Goal: Transaction & Acquisition: Purchase product/service

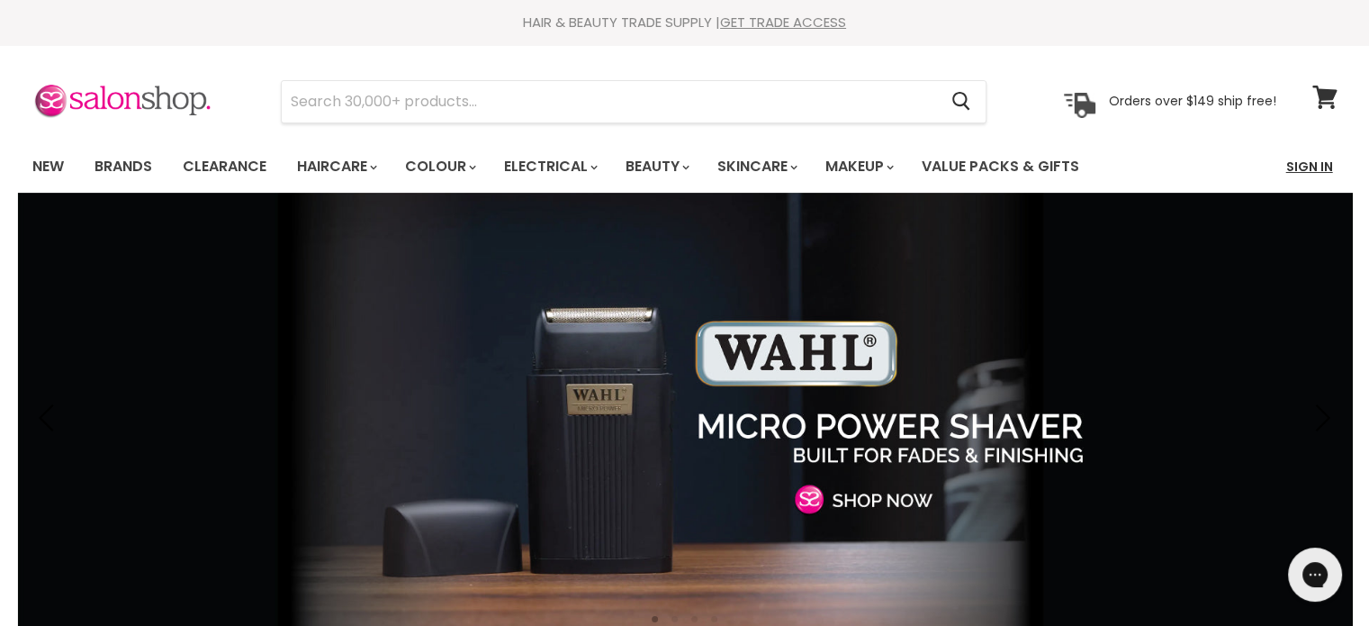
click at [1308, 165] on link "Sign In" at bounding box center [1310, 167] width 68 height 38
click at [338, 101] on input "Search" at bounding box center [610, 101] width 656 height 41
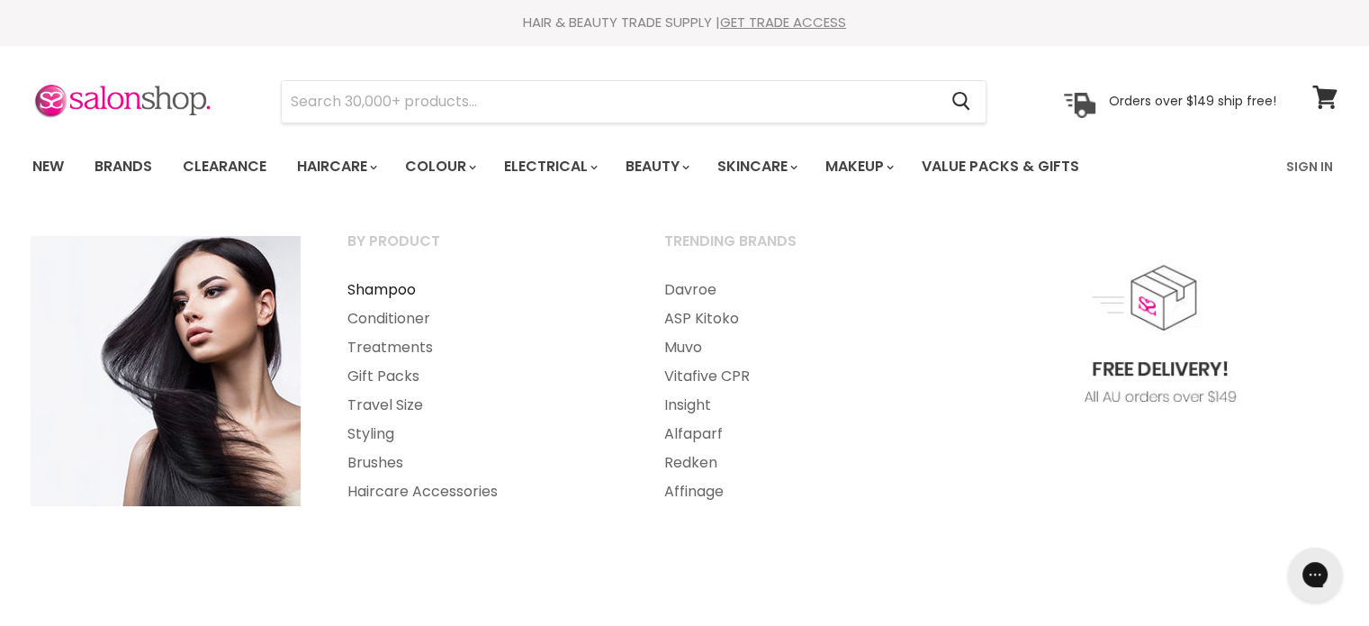
click at [395, 290] on link "Shampoo" at bounding box center [481, 289] width 313 height 29
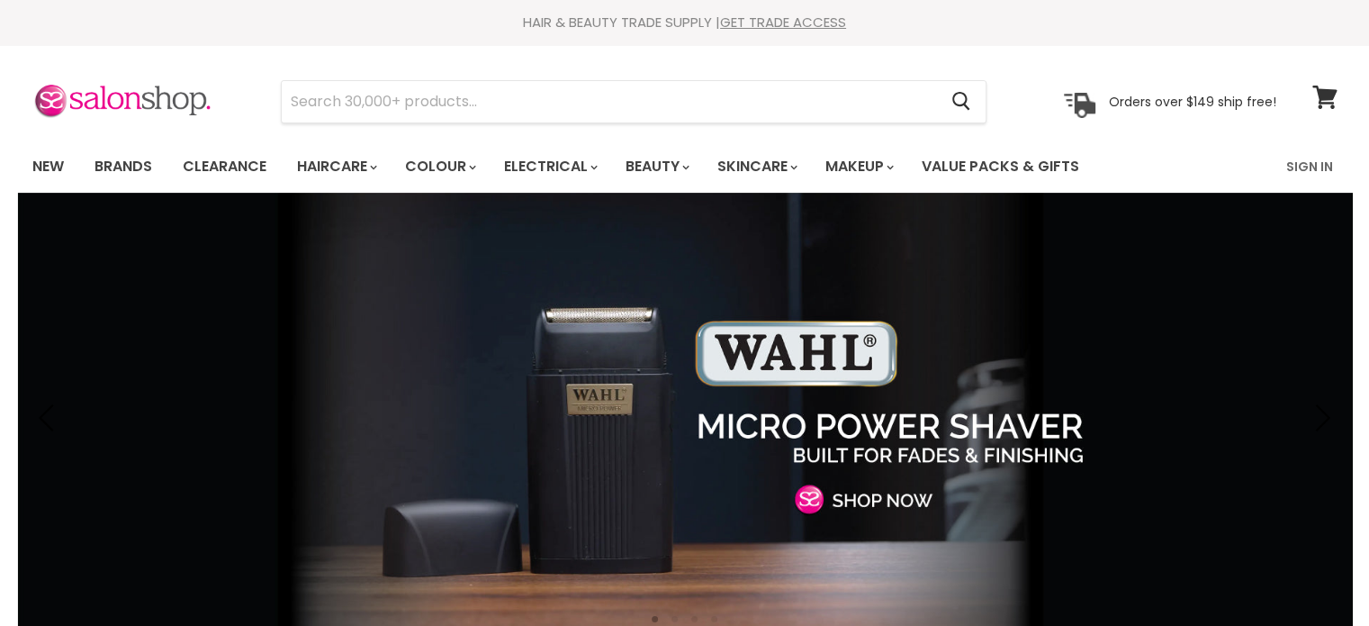
click at [1312, 163] on link "Sign In" at bounding box center [1310, 167] width 68 height 38
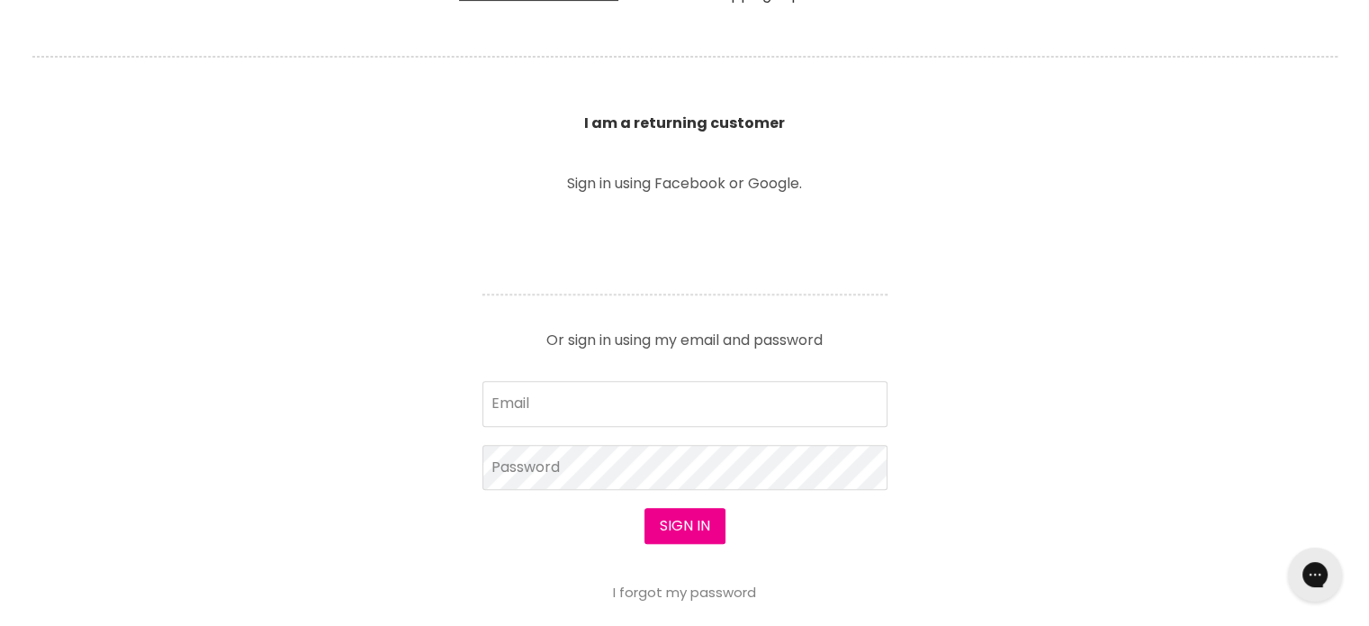
scroll to position [630, 0]
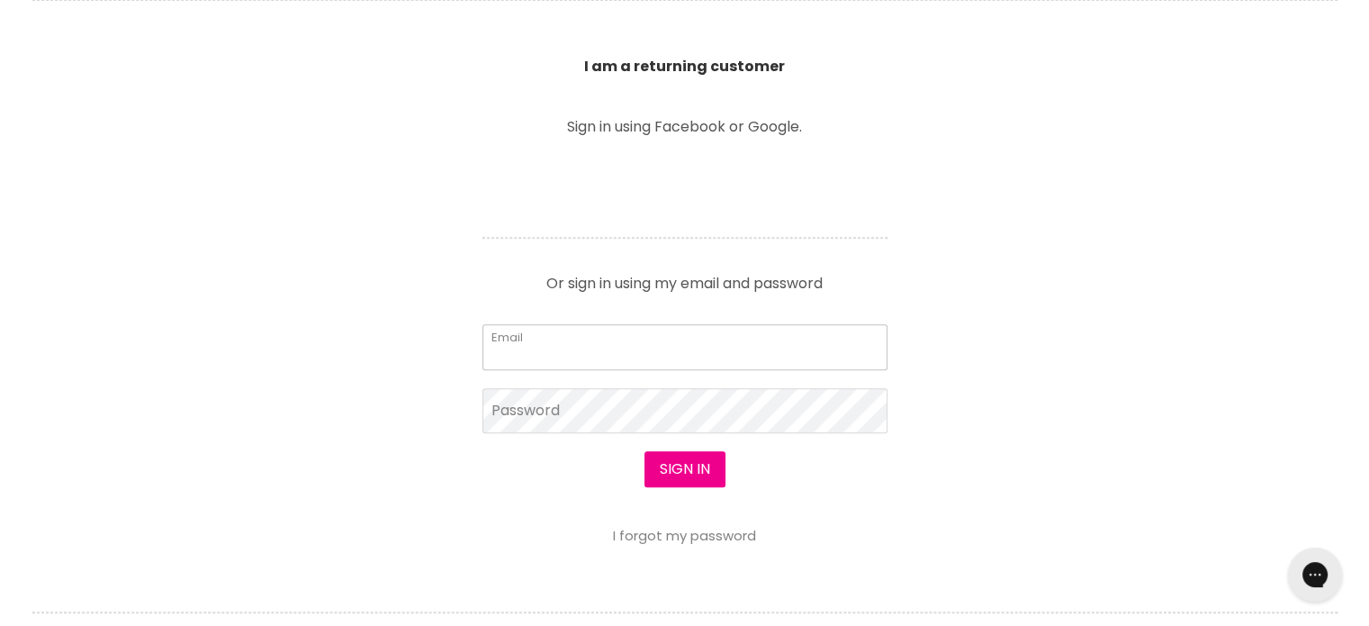
click at [536, 340] on input "Email" at bounding box center [685, 346] width 405 height 45
click at [592, 347] on input "Email" at bounding box center [685, 346] width 405 height 45
type input "terrinatrading@gmail.com"
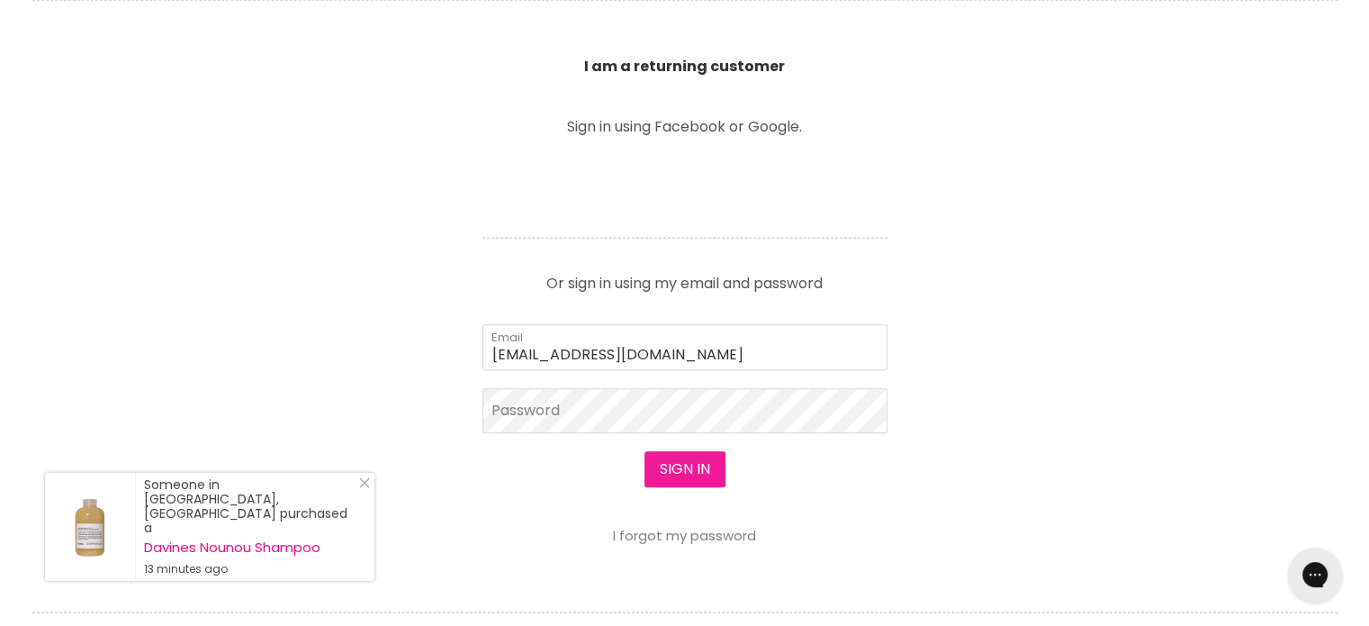
click at [683, 466] on button "Sign in" at bounding box center [685, 469] width 81 height 36
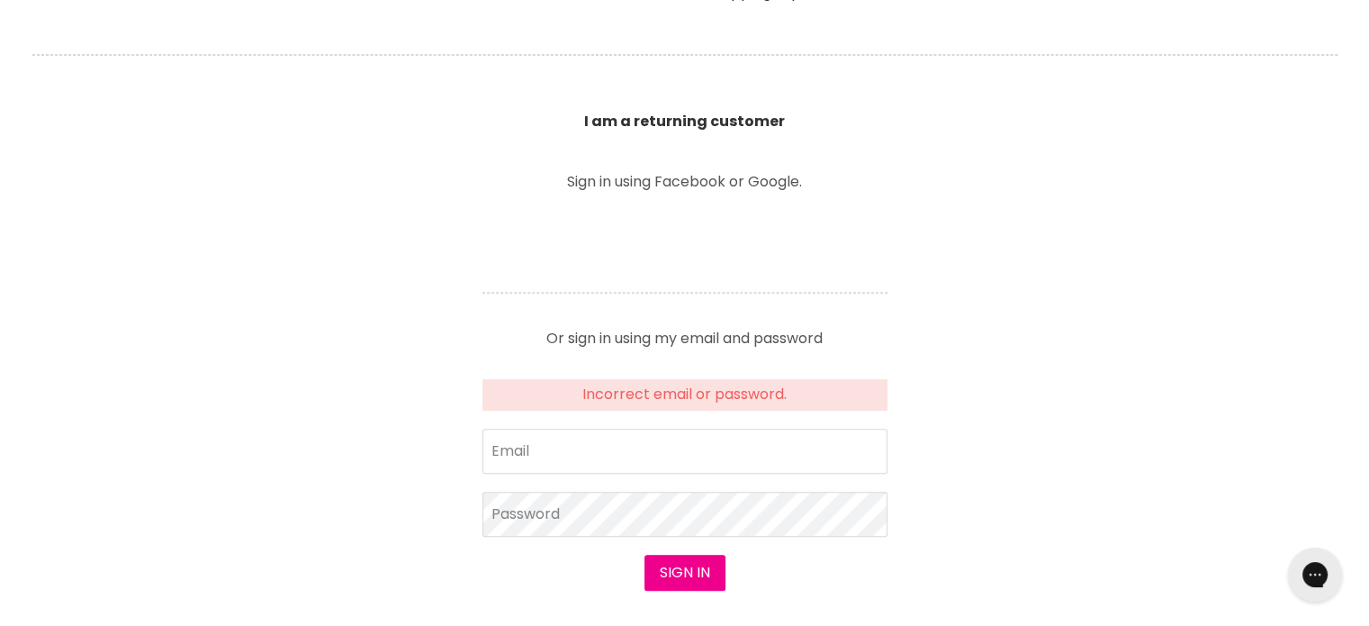
scroll to position [630, 0]
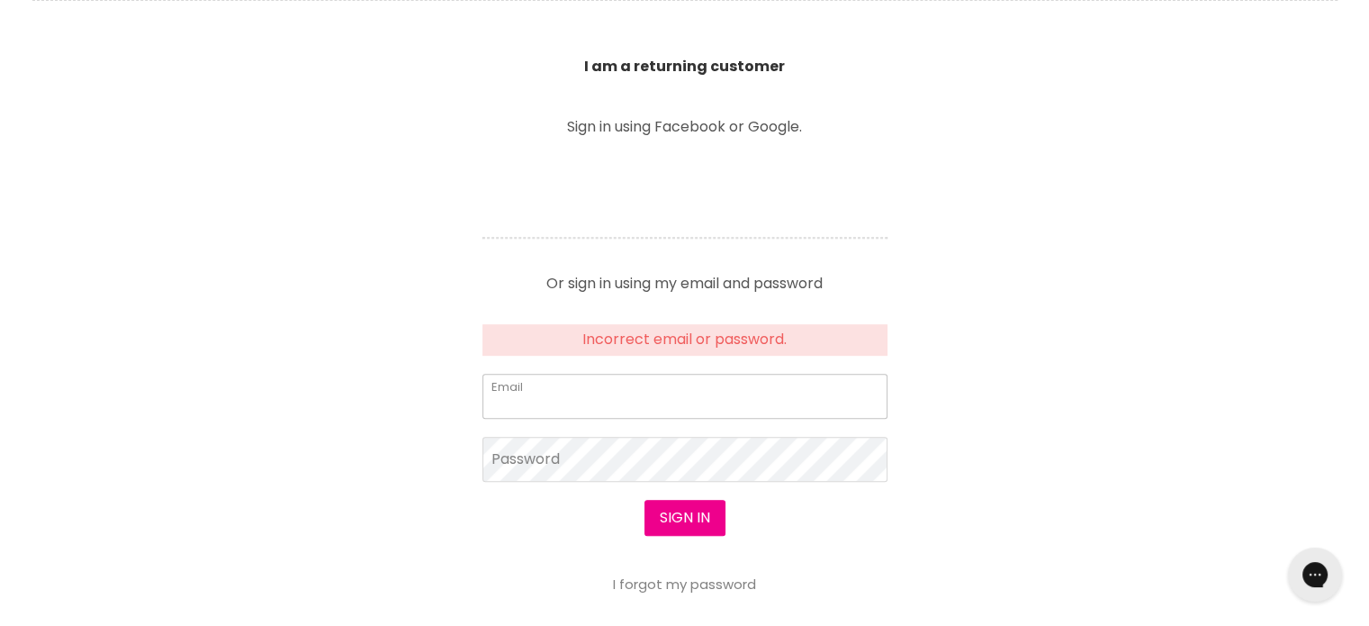
click at [600, 395] on input "Email" at bounding box center [685, 396] width 405 height 45
click at [599, 398] on input "Email" at bounding box center [685, 396] width 405 height 45
type input "terrinatrading@gmail.com"
click at [701, 582] on link "I forgot my password" at bounding box center [684, 583] width 143 height 19
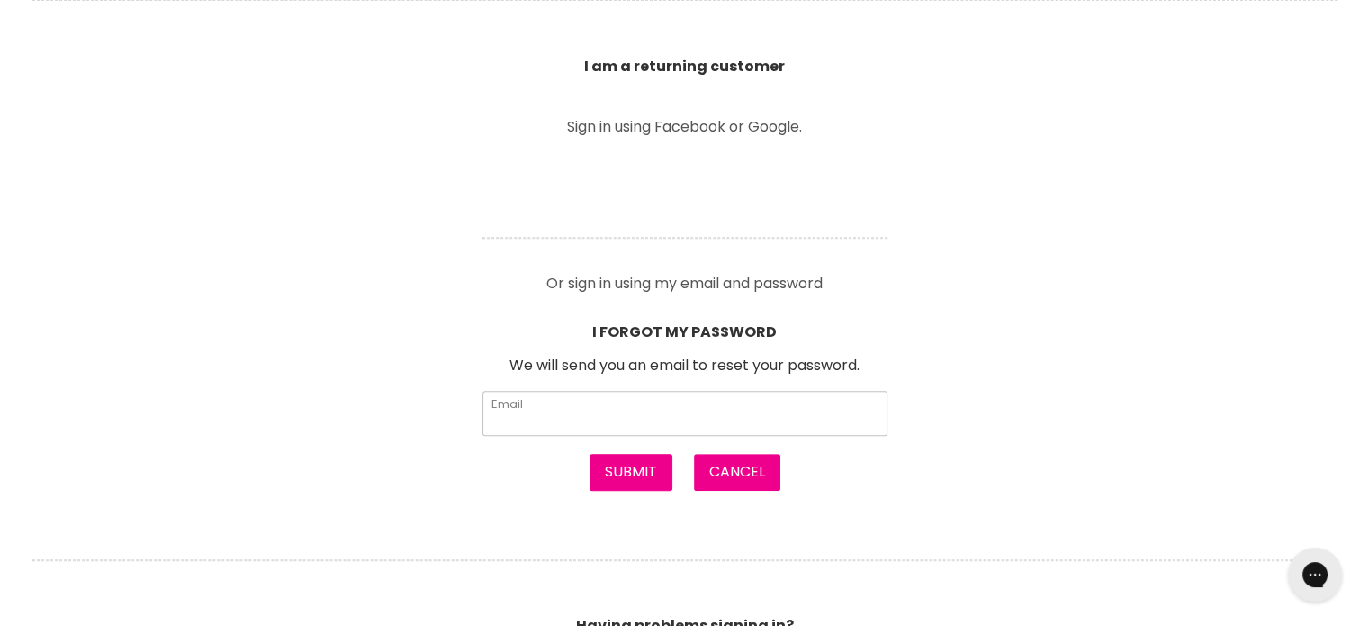
click at [546, 399] on input "Email" at bounding box center [685, 413] width 405 height 45
type input "terrinatrading@gmail.com"
click at [629, 465] on button "Submit" at bounding box center [631, 472] width 83 height 36
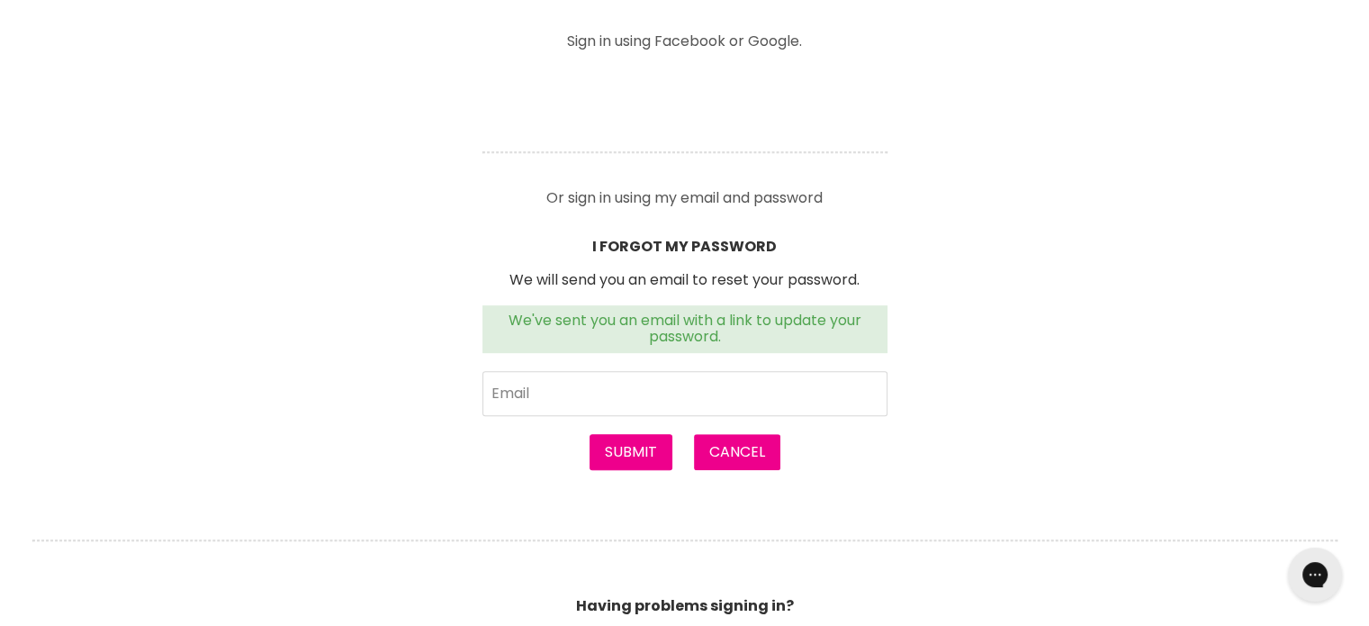
scroll to position [720, 0]
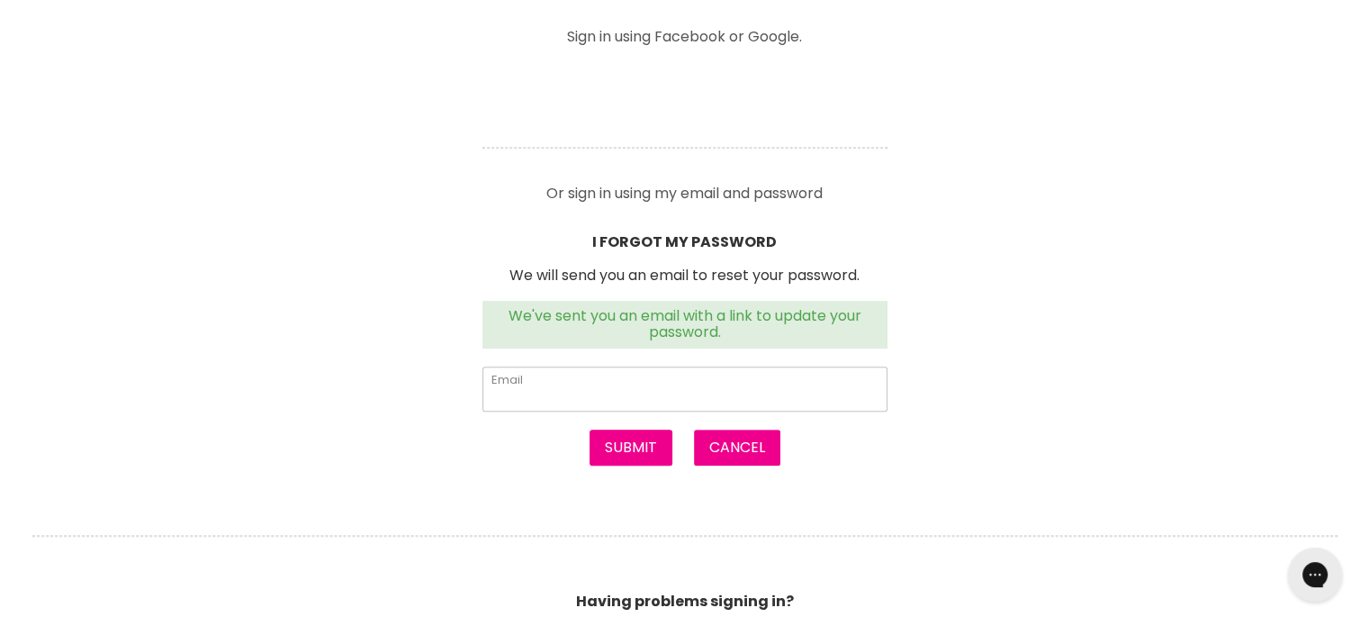
click at [573, 379] on input "Email" at bounding box center [685, 388] width 405 height 45
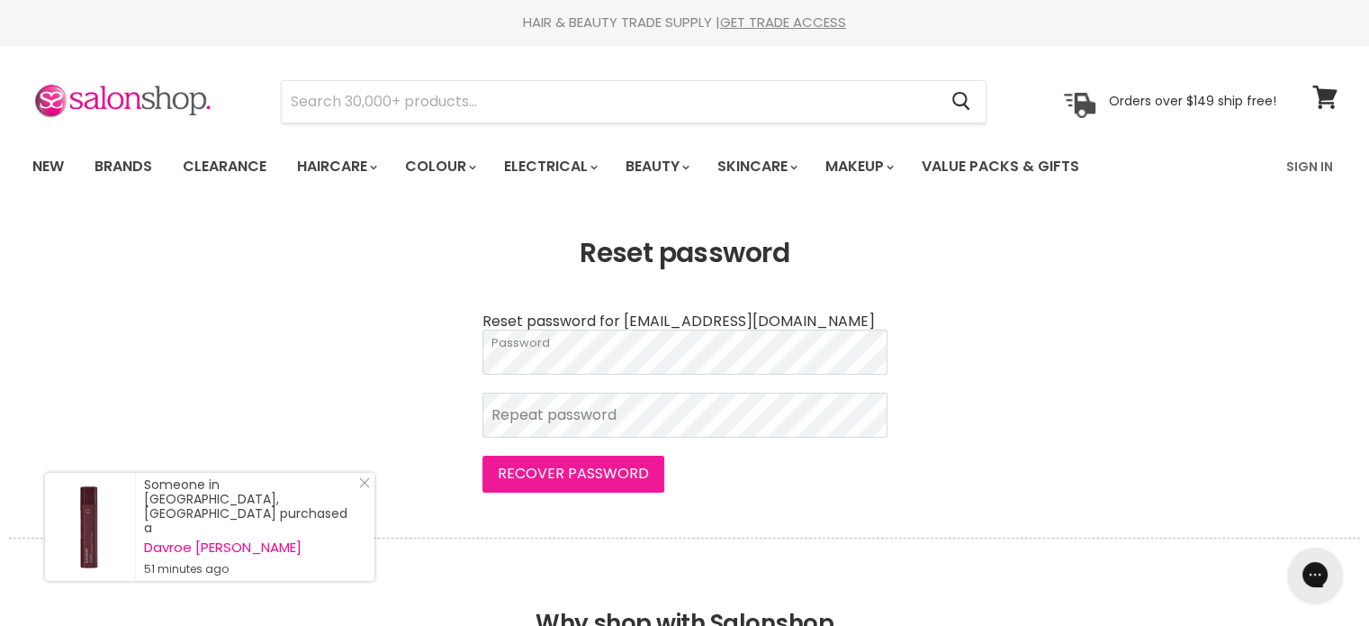
click at [532, 475] on button "Recover password" at bounding box center [574, 474] width 182 height 36
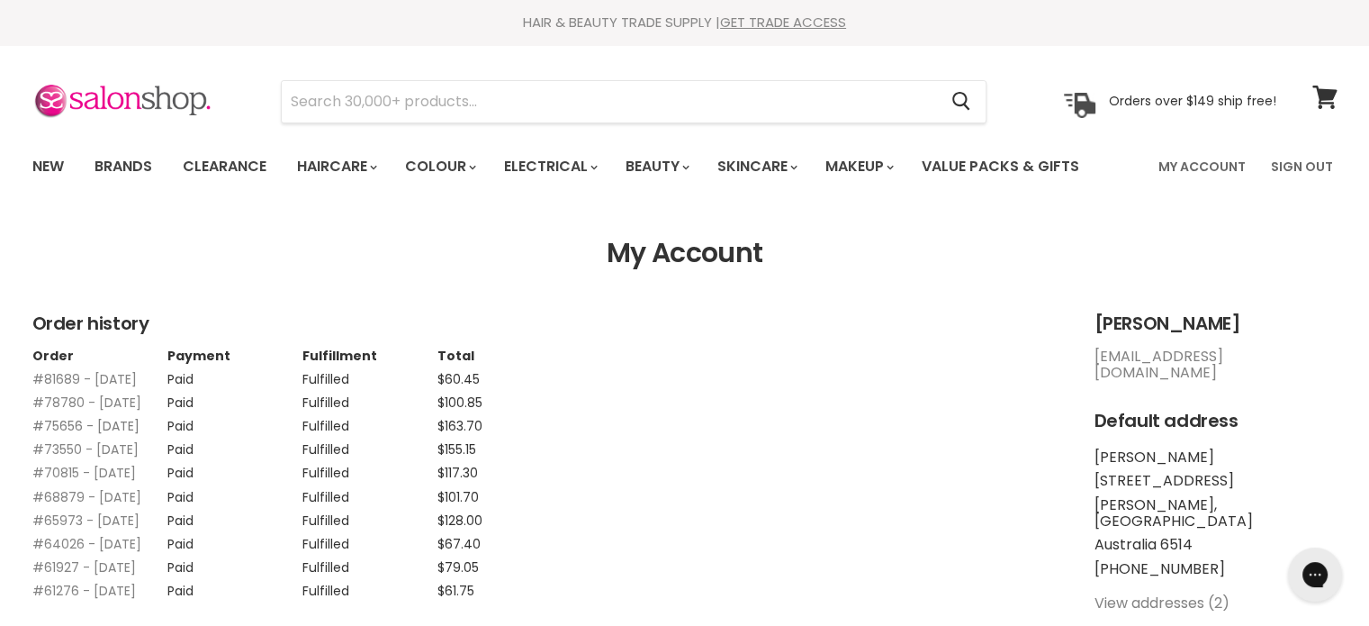
click at [50, 435] on link "#75656 - 27 Jan, 2025" at bounding box center [85, 426] width 107 height 18
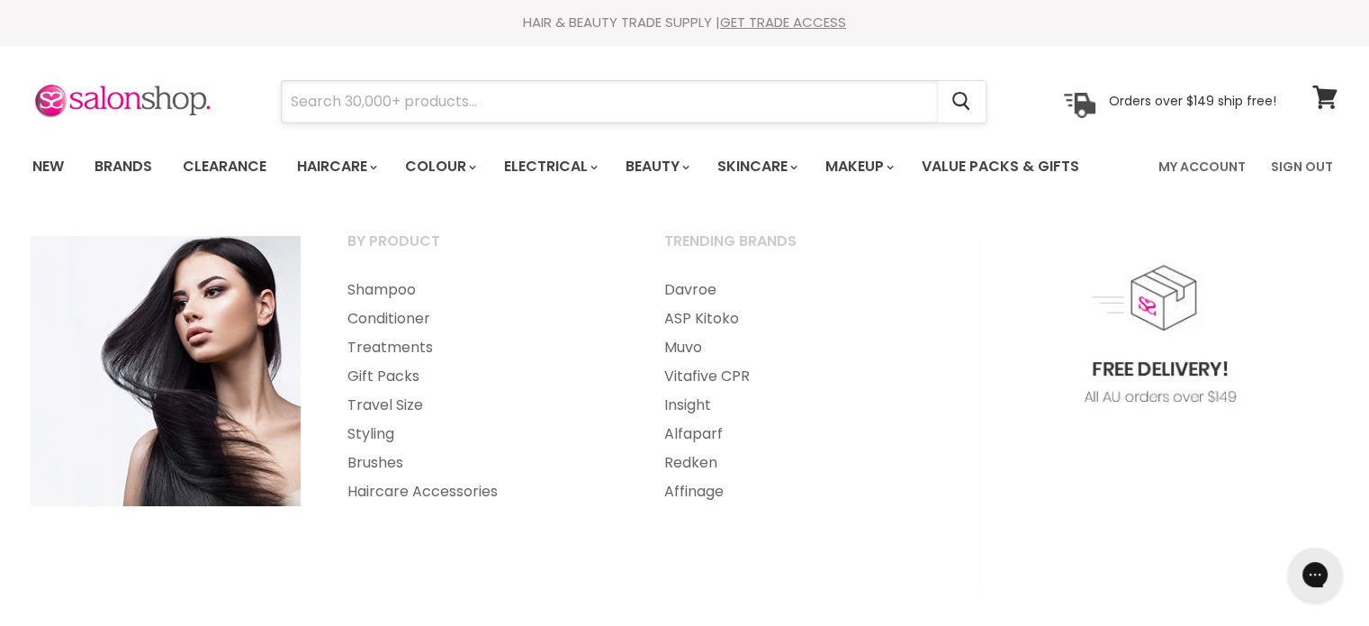
click at [360, 96] on input "Search" at bounding box center [610, 101] width 656 height 41
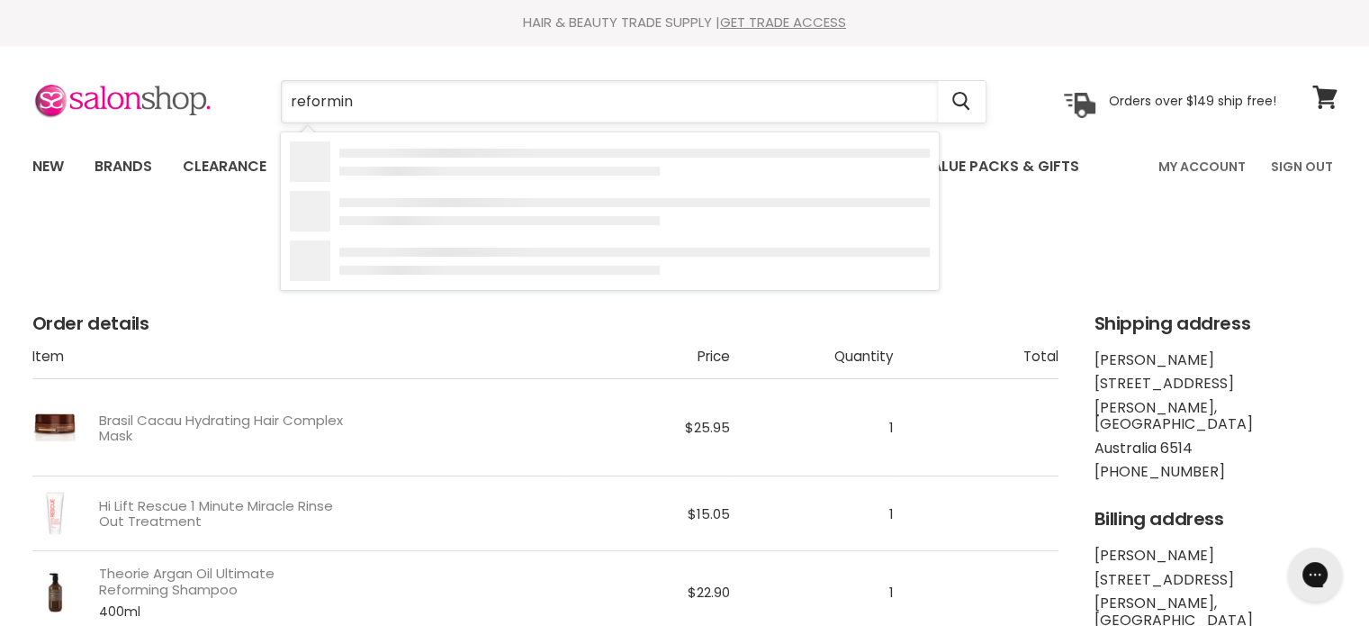
type input "reforming"
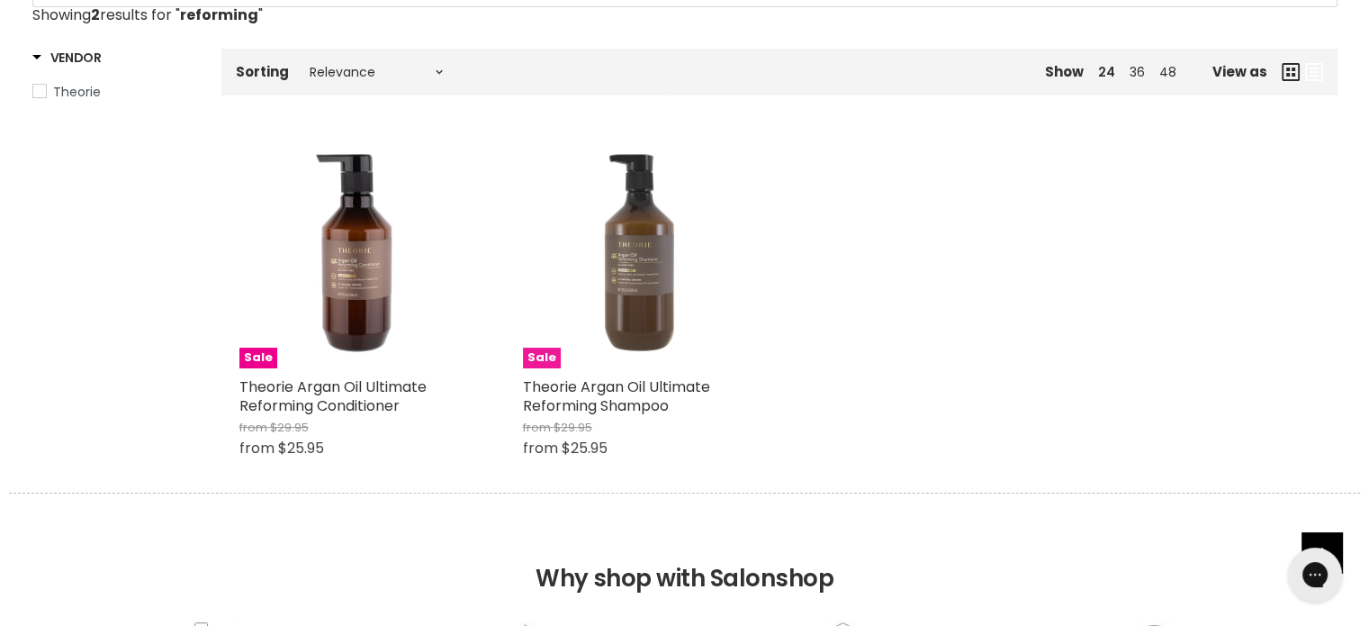
click at [627, 294] on img "Main content" at bounding box center [638, 254] width 230 height 230
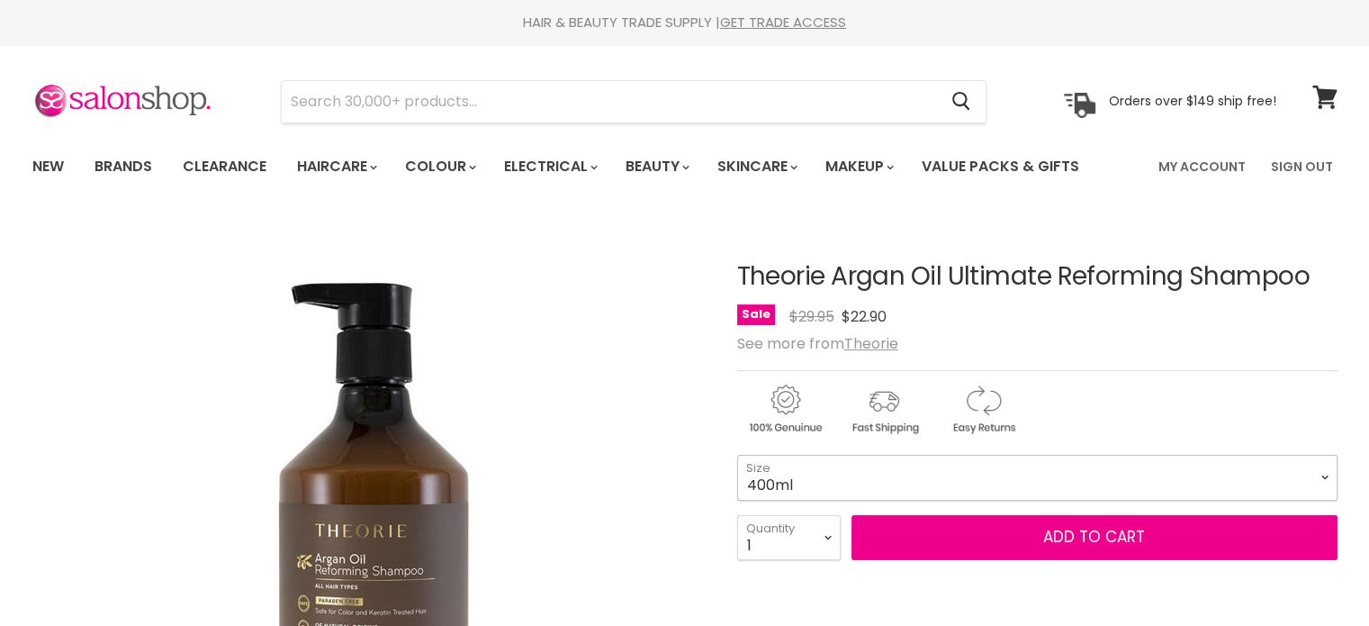
click at [1322, 470] on select "400ml 800ml" at bounding box center [1037, 477] width 600 height 45
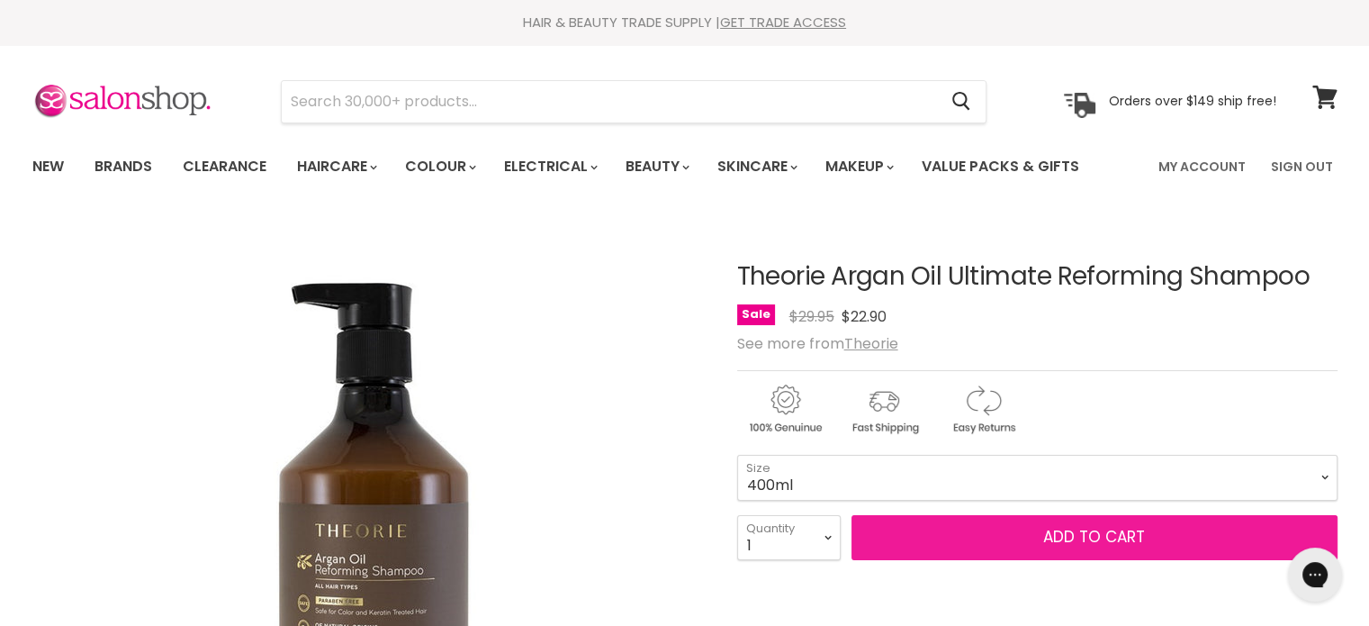
click at [1057, 536] on span "Add to cart" at bounding box center [1094, 537] width 102 height 22
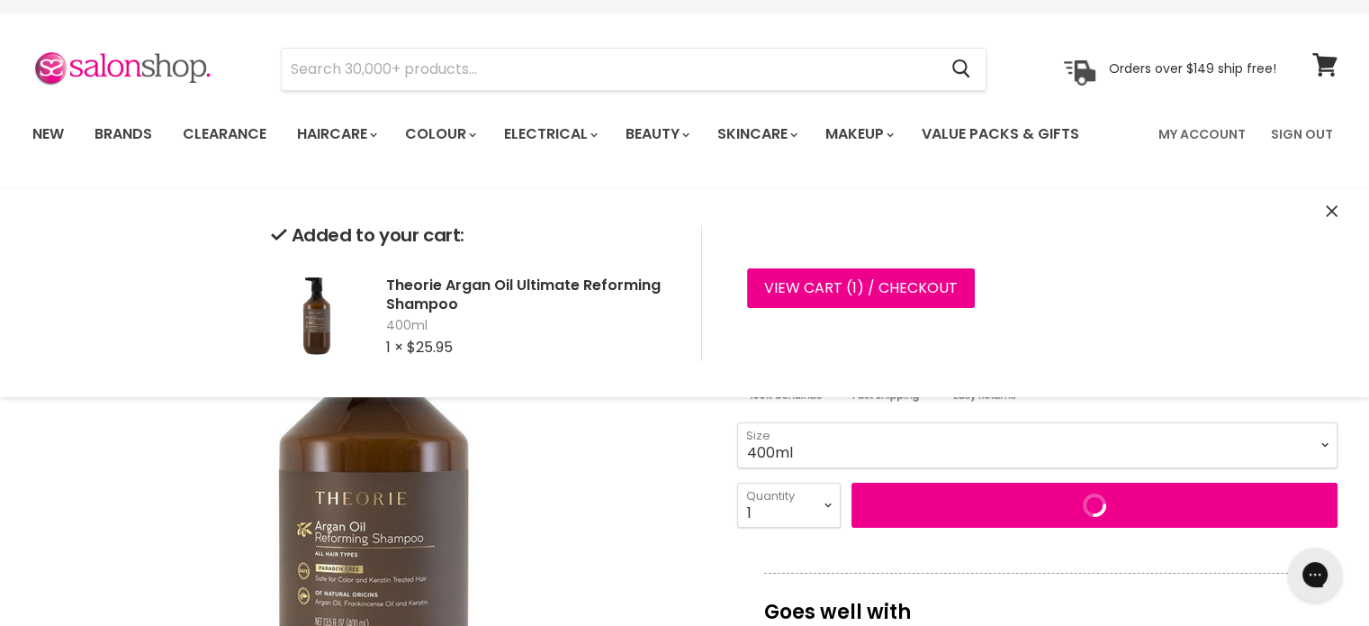
scroll to position [90, 0]
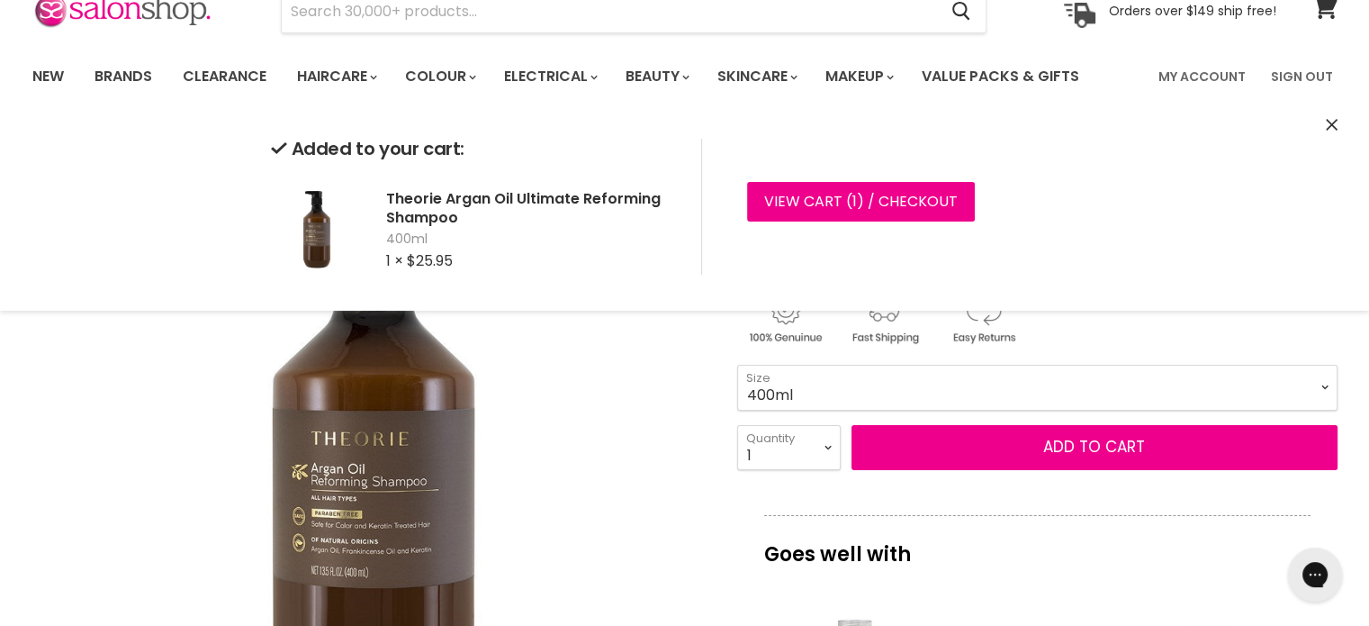
click at [585, 409] on img "Theorie Argan Oil Ultimate Reforming Shampoo image. Click or Scroll to Zoom." at bounding box center [368, 463] width 672 height 672
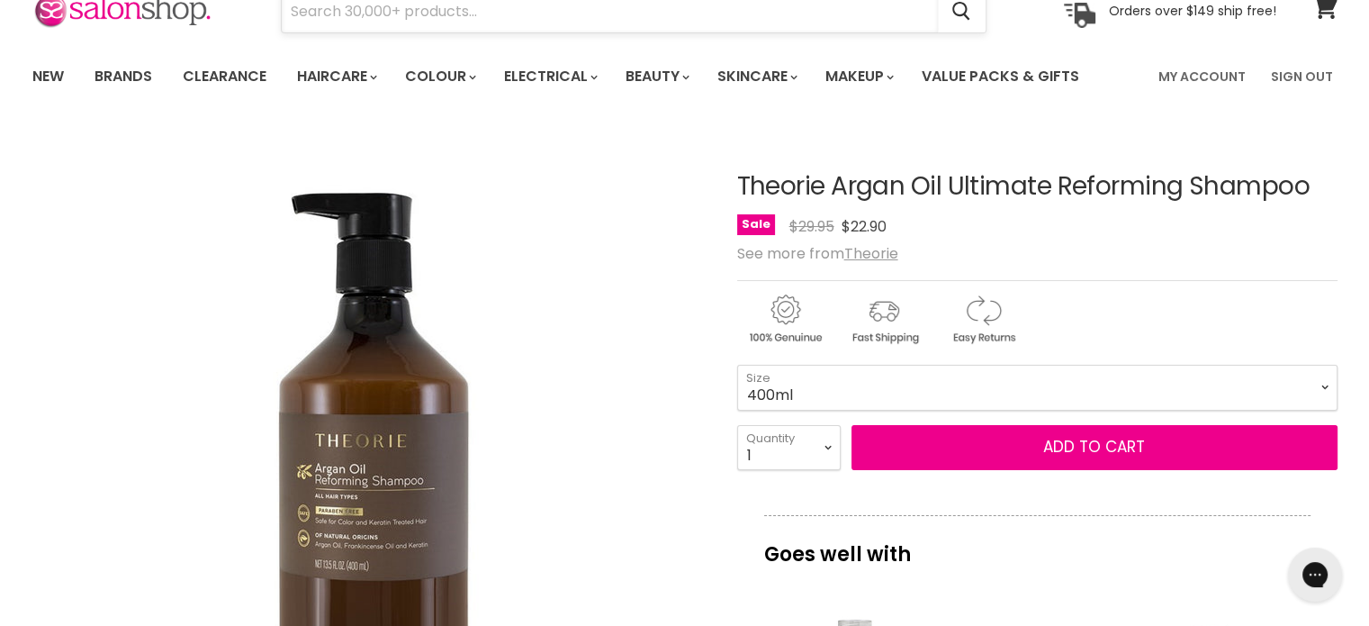
click at [336, 10] on input "Search" at bounding box center [610, 11] width 656 height 41
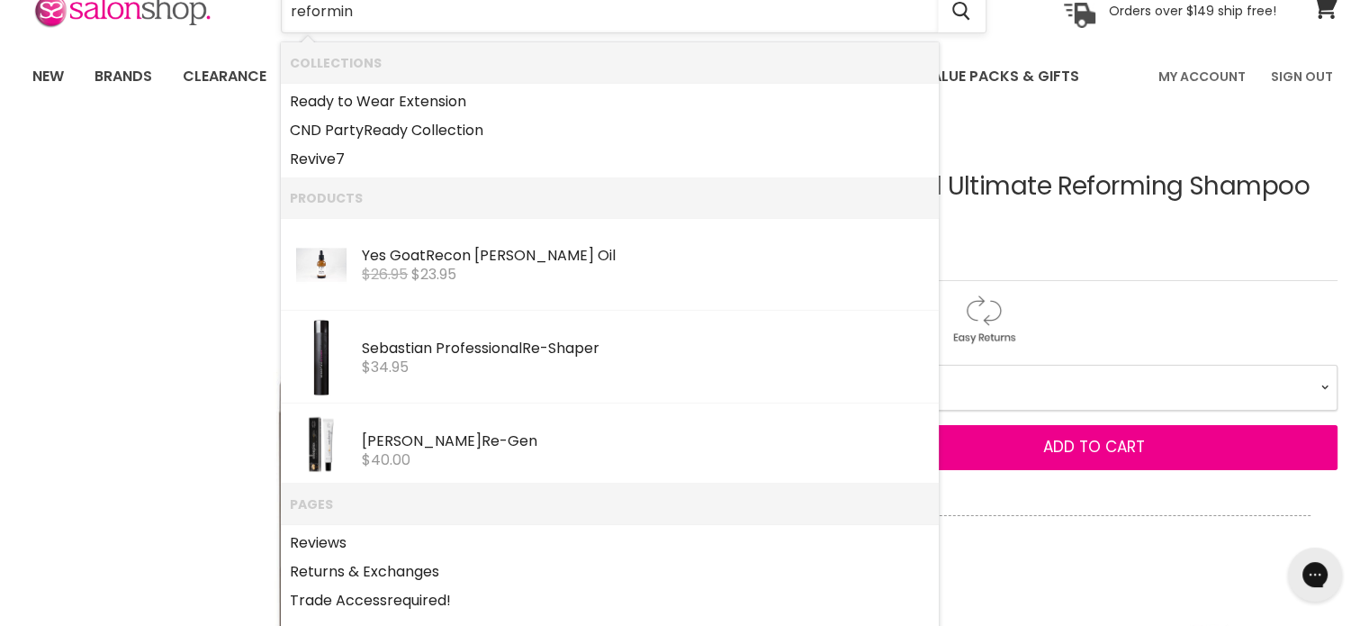
type input "reforming"
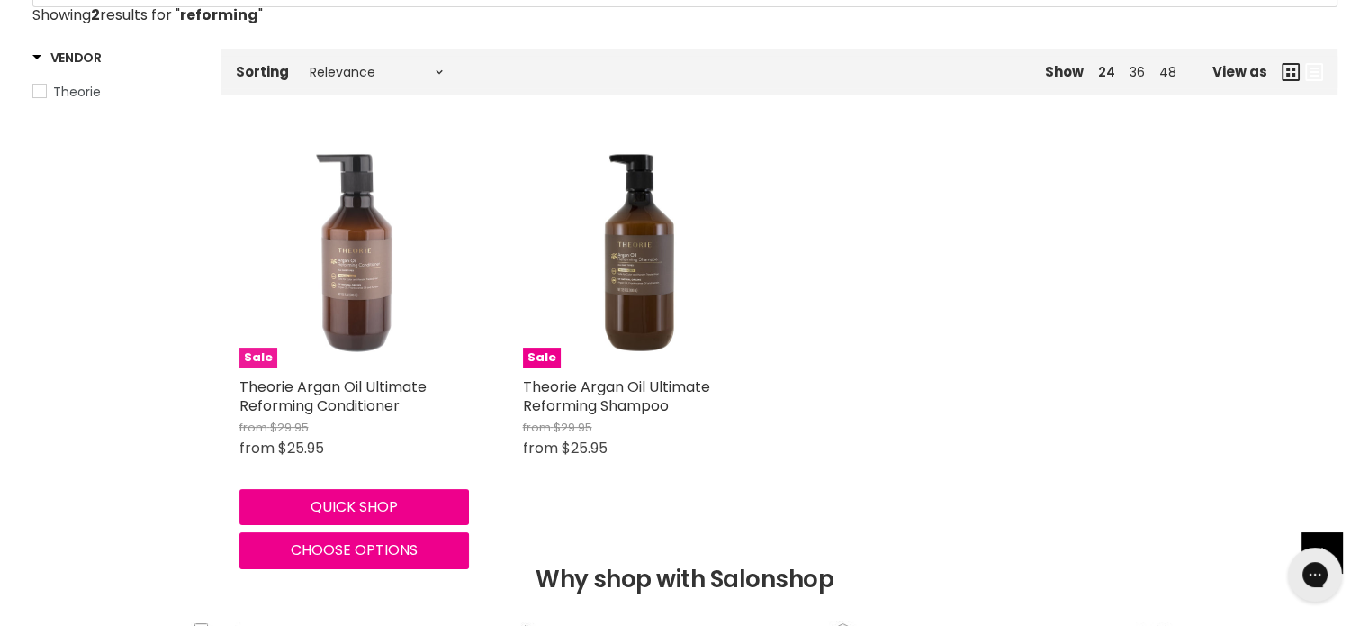
click at [343, 323] on img "Main content" at bounding box center [354, 254] width 230 height 230
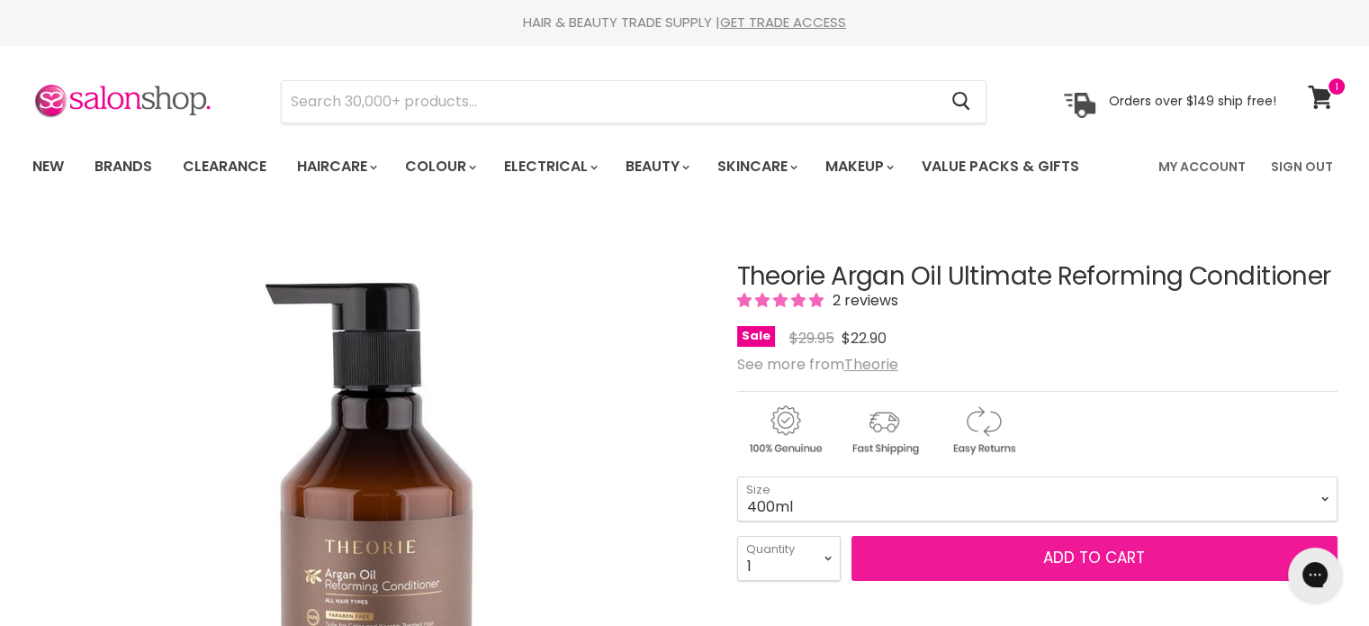
click at [994, 557] on button "Add to cart" at bounding box center [1095, 558] width 486 height 45
click at [1022, 552] on button "Add to cart" at bounding box center [1095, 558] width 486 height 45
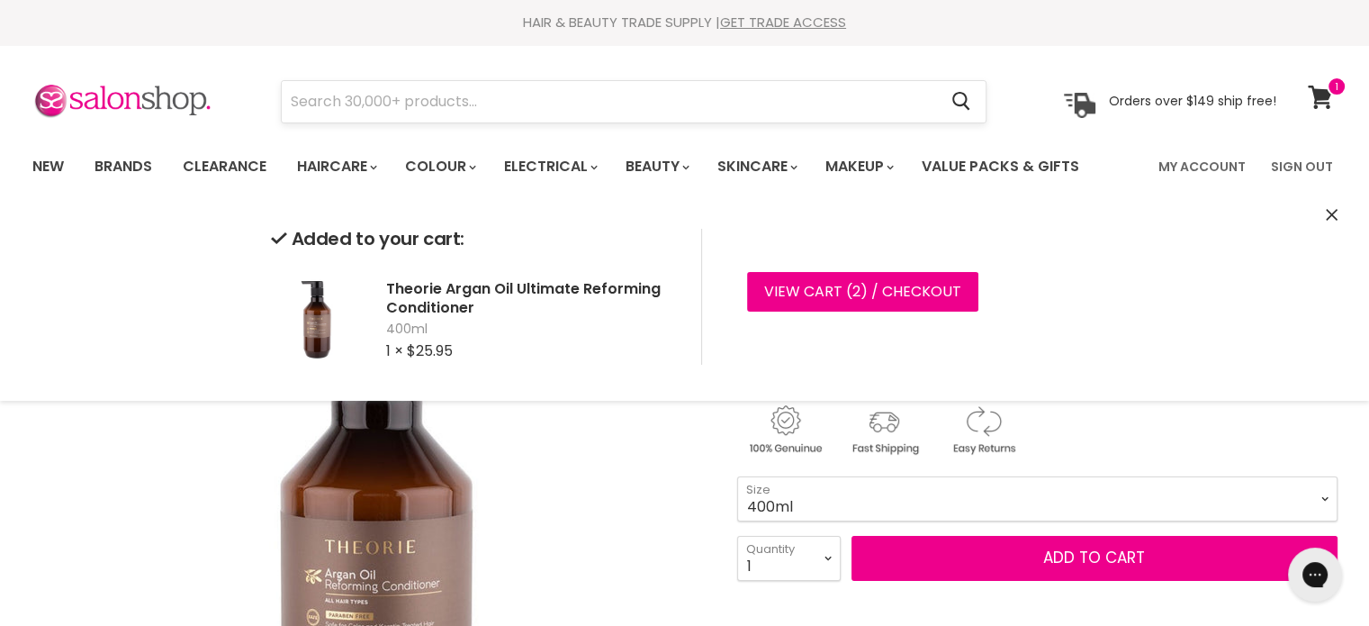
click at [371, 98] on input "Search" at bounding box center [610, 101] width 656 height 41
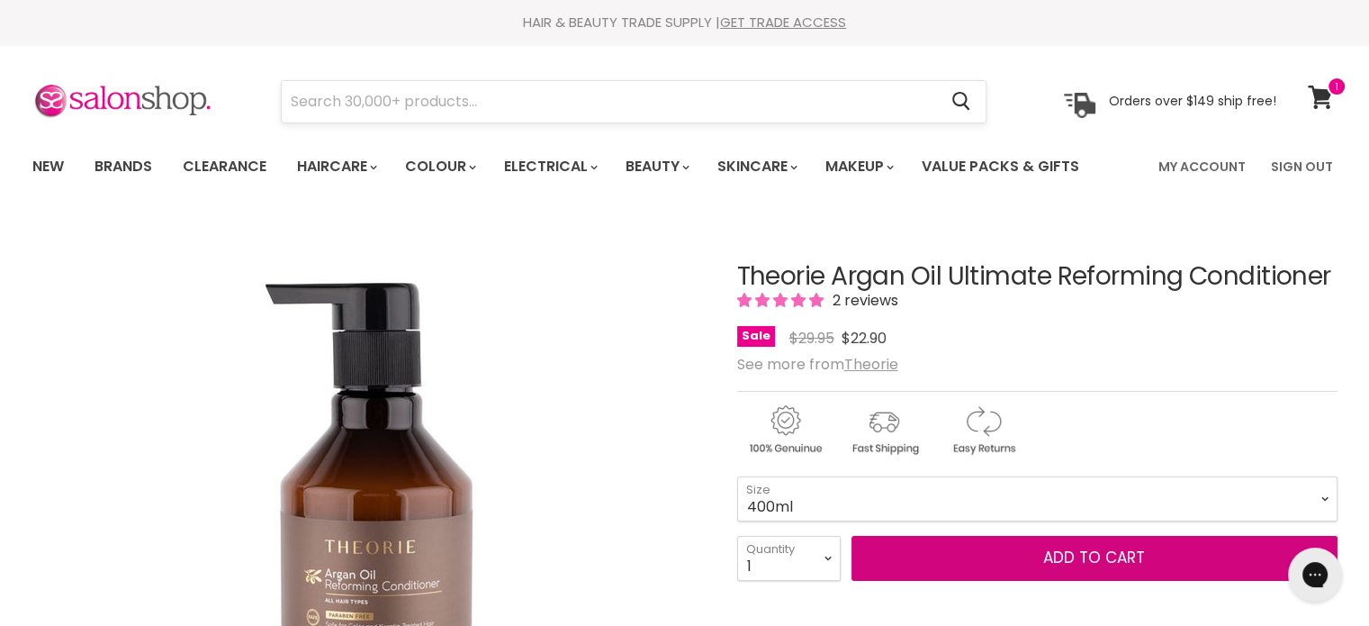
click at [852, 536] on button "Add to cart" at bounding box center [1095, 558] width 486 height 45
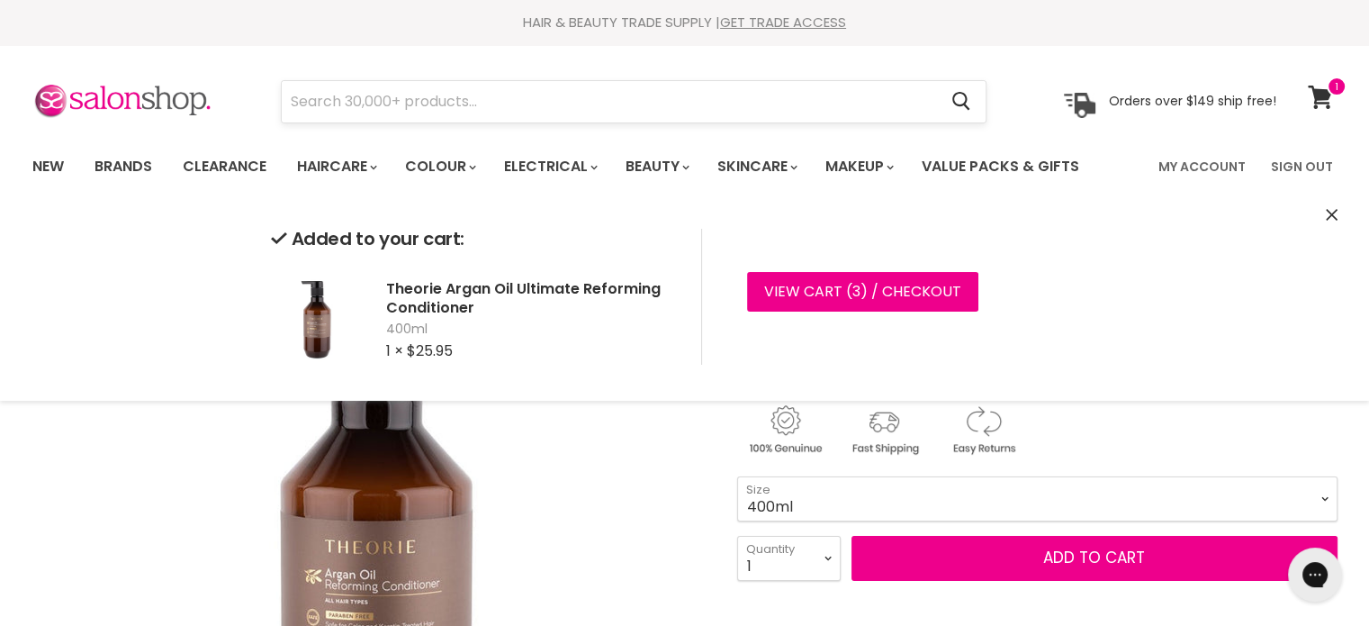
click at [395, 107] on input "Search" at bounding box center [610, 101] width 656 height 41
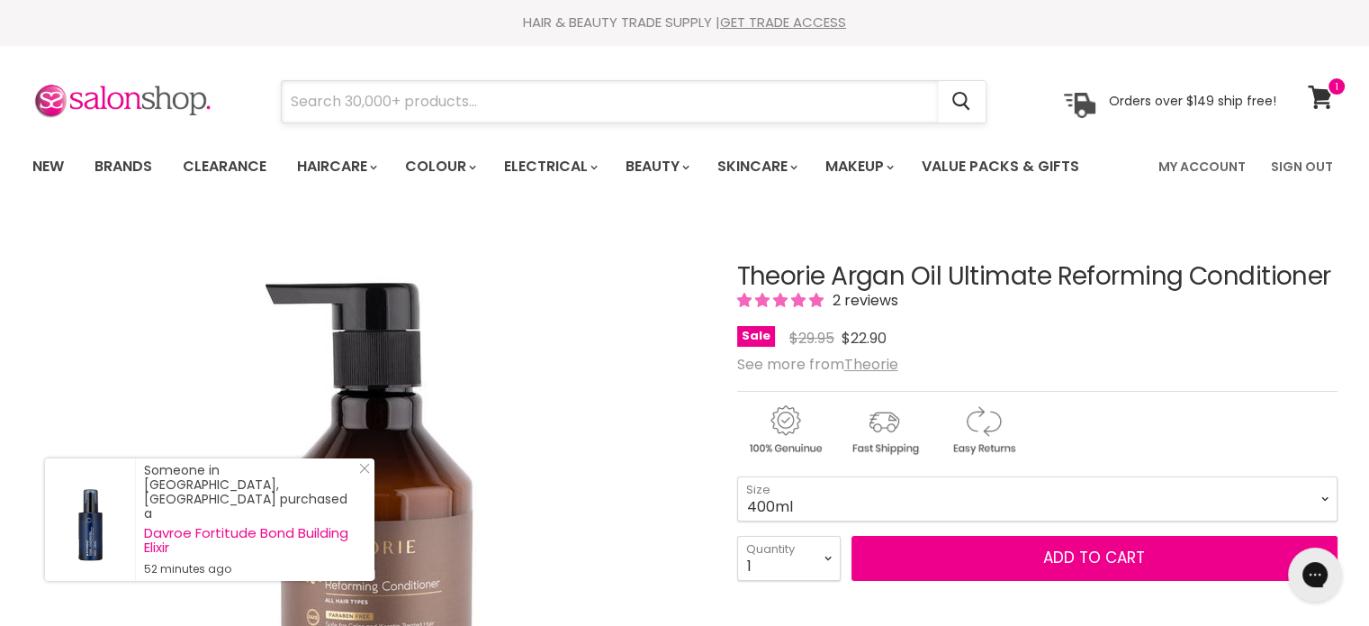
click at [393, 104] on input "Search" at bounding box center [610, 101] width 656 height 41
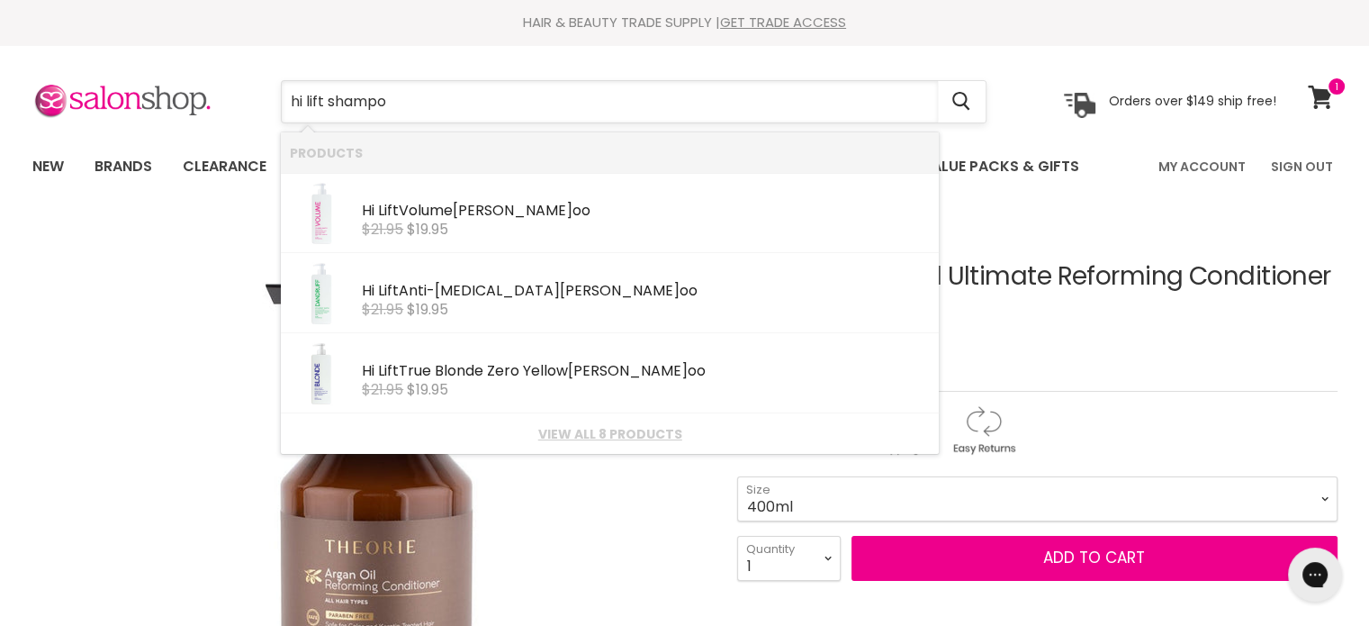
type input "hi lift shampoo"
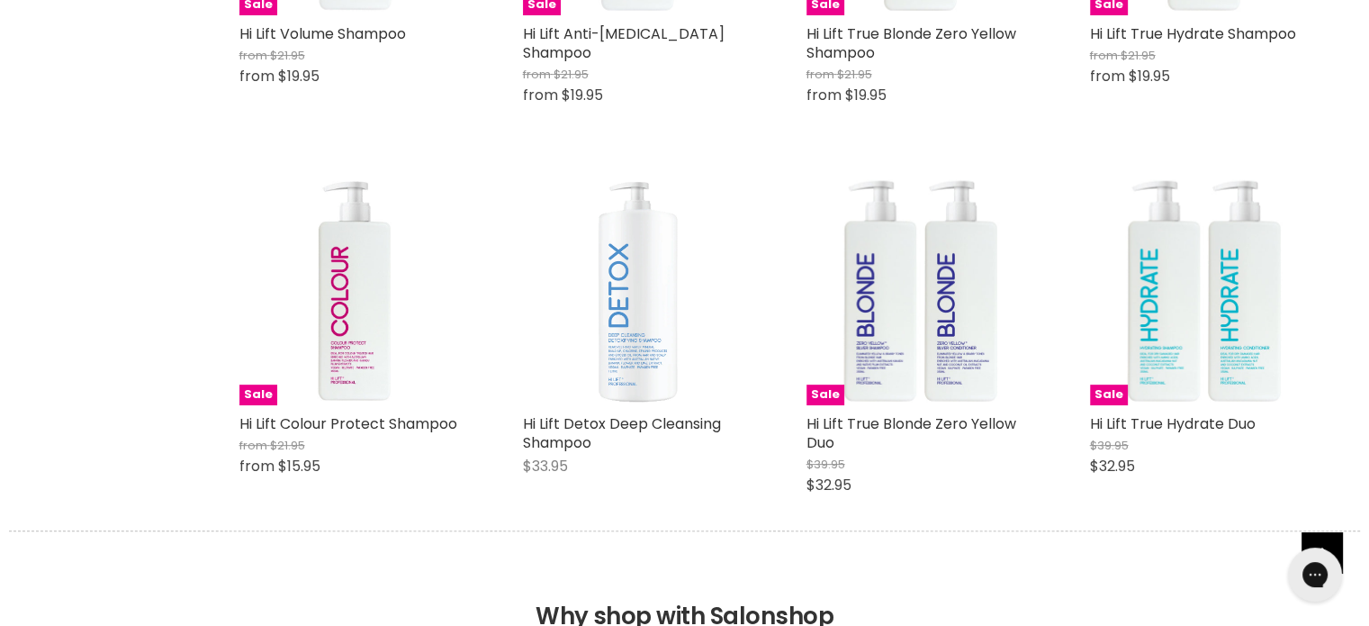
scroll to position [630, 0]
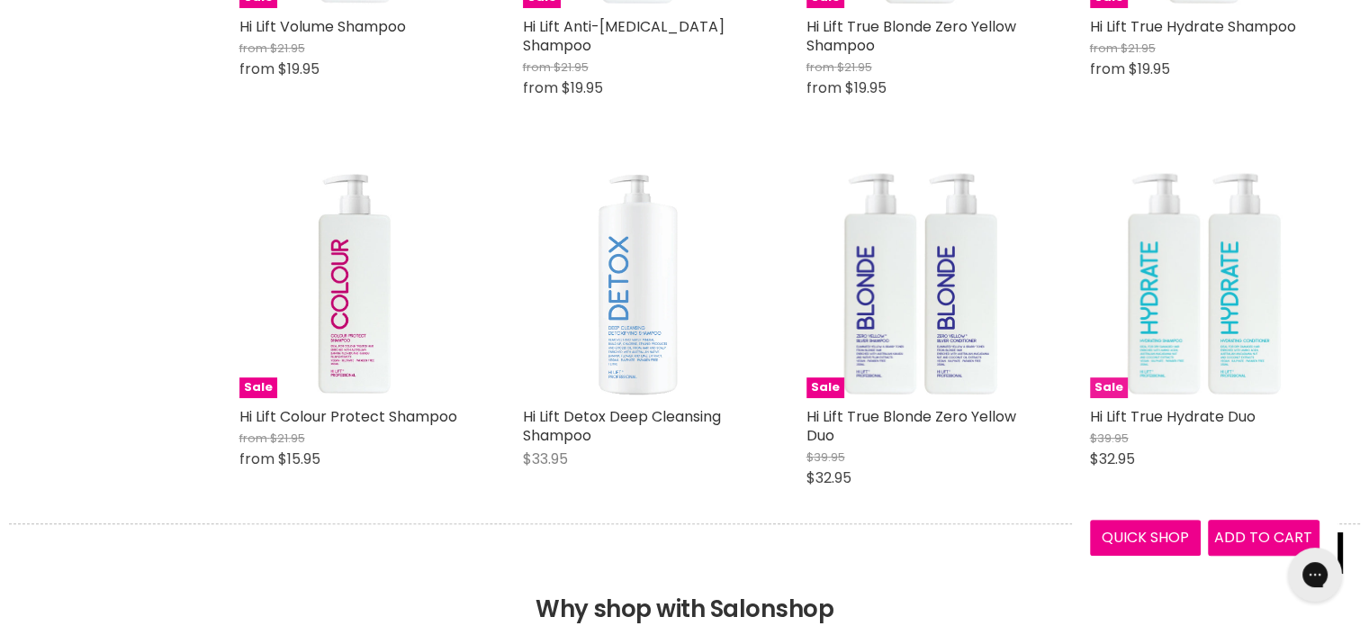
click at [1187, 307] on img "Main content" at bounding box center [1205, 283] width 230 height 230
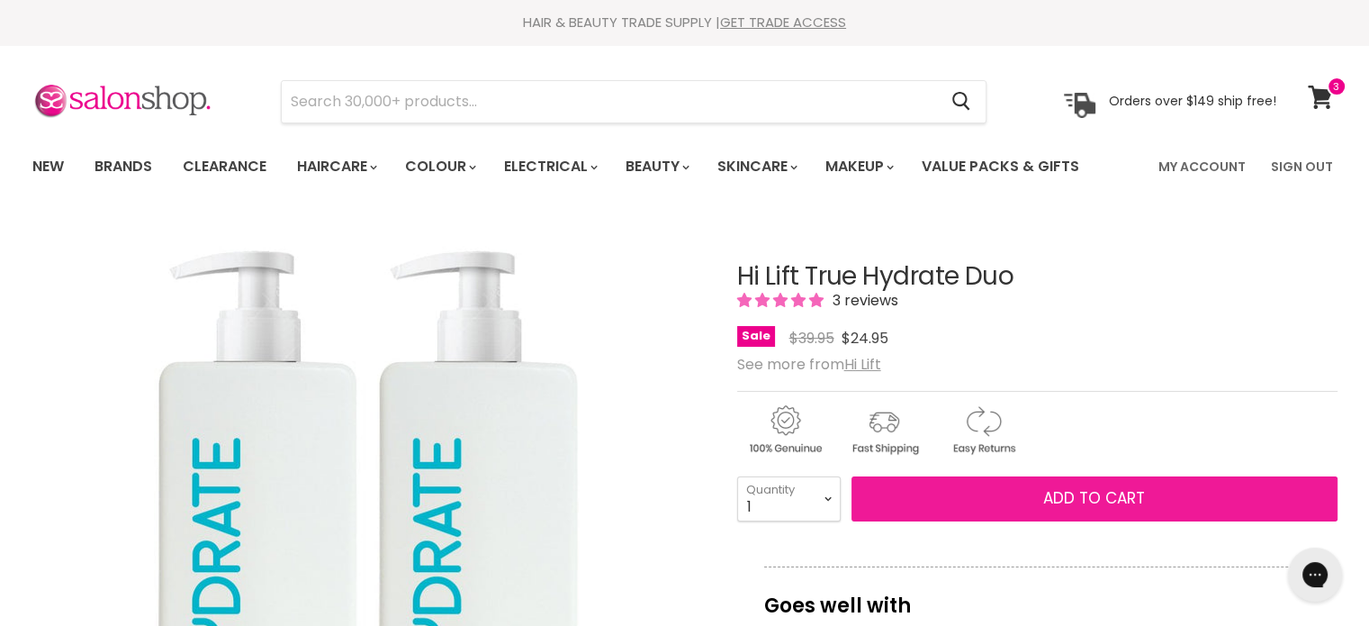
click at [1072, 496] on span "Add to cart" at bounding box center [1094, 498] width 102 height 22
click at [1073, 496] on span "Add to cart" at bounding box center [1094, 498] width 102 height 22
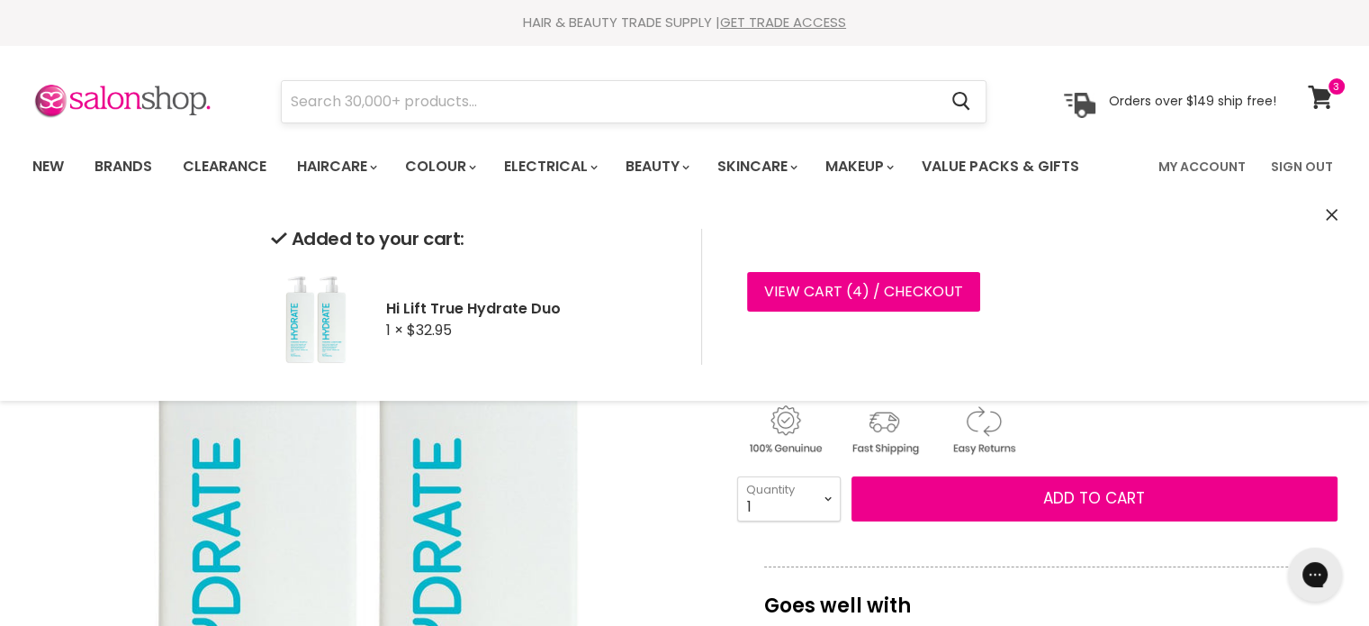
click at [311, 95] on input "Search" at bounding box center [610, 101] width 656 height 41
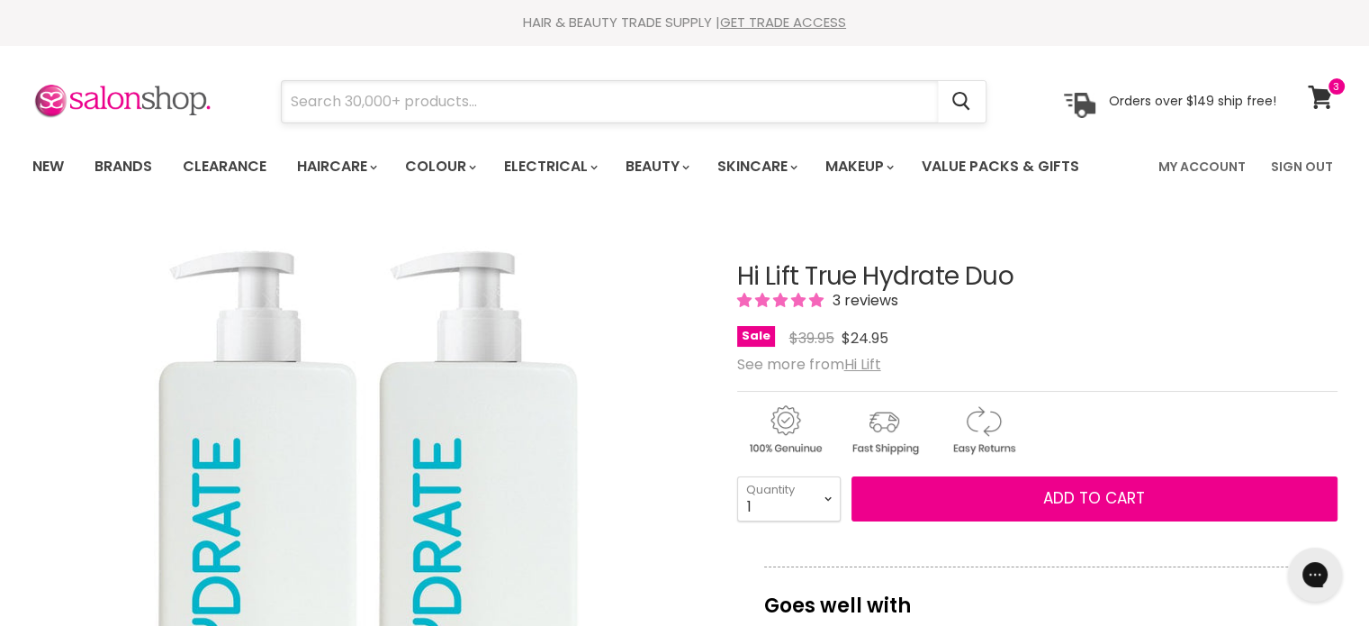
click at [400, 101] on input "Search" at bounding box center [610, 101] width 656 height 41
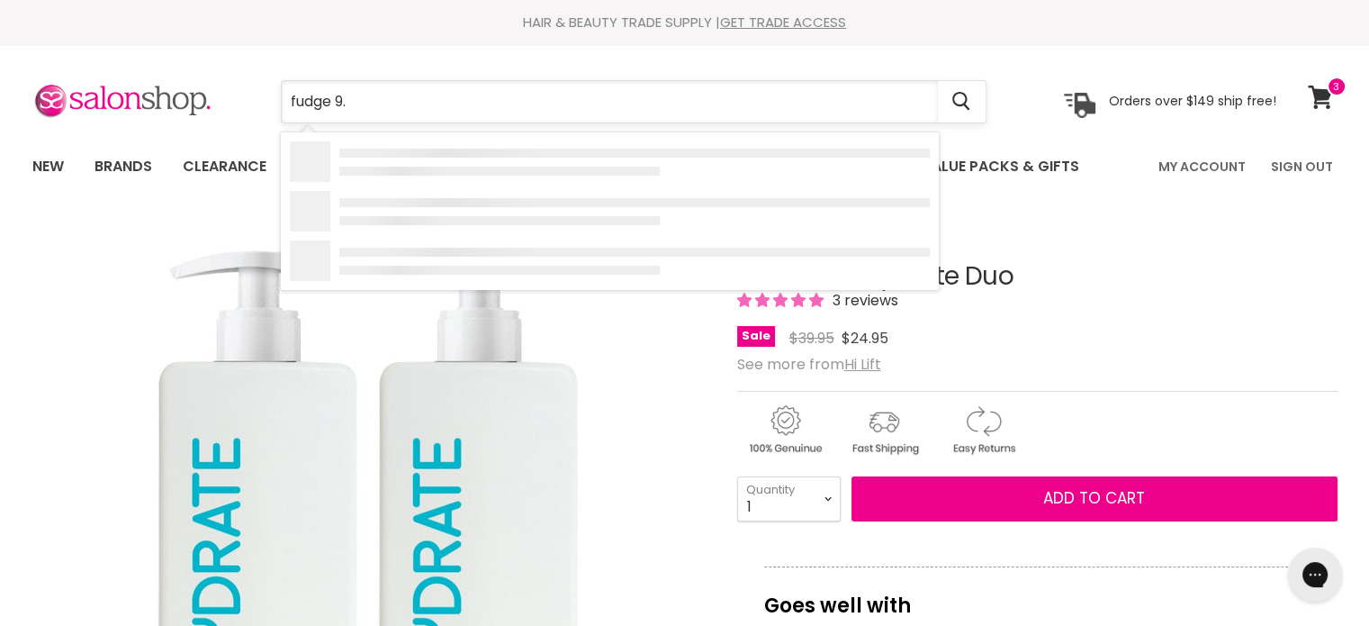
type input "fudge 9.1"
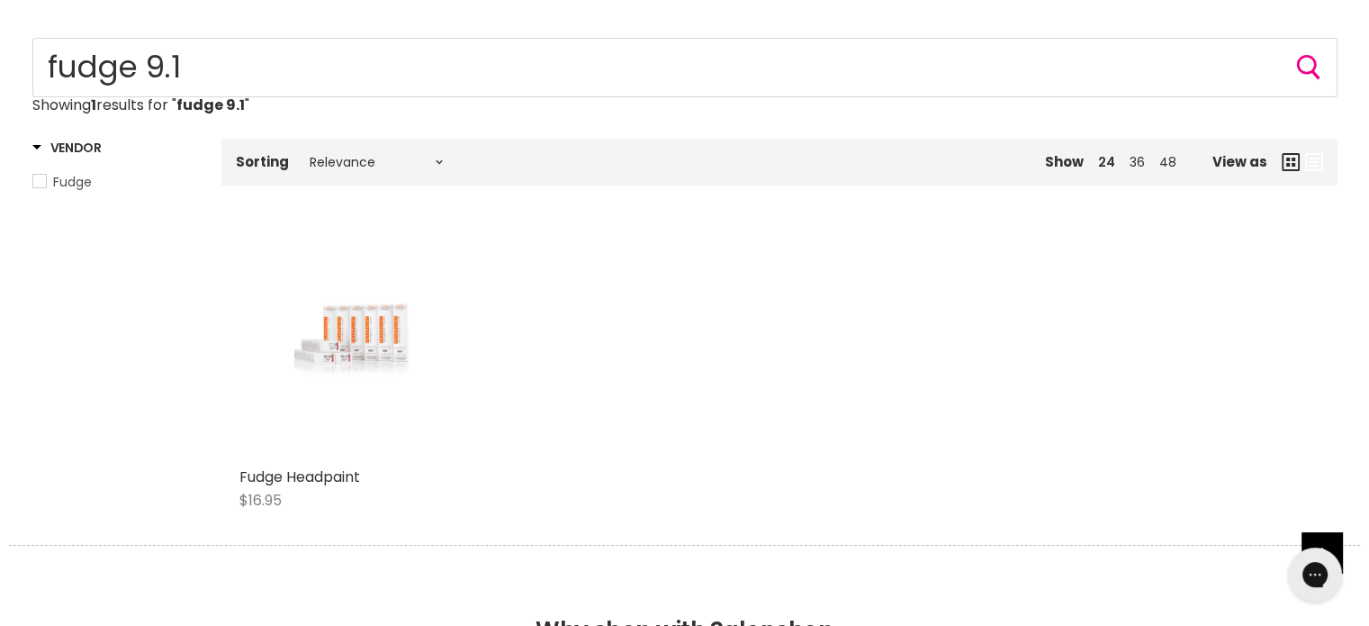
click at [342, 348] on img "Main content" at bounding box center [353, 344] width 153 height 230
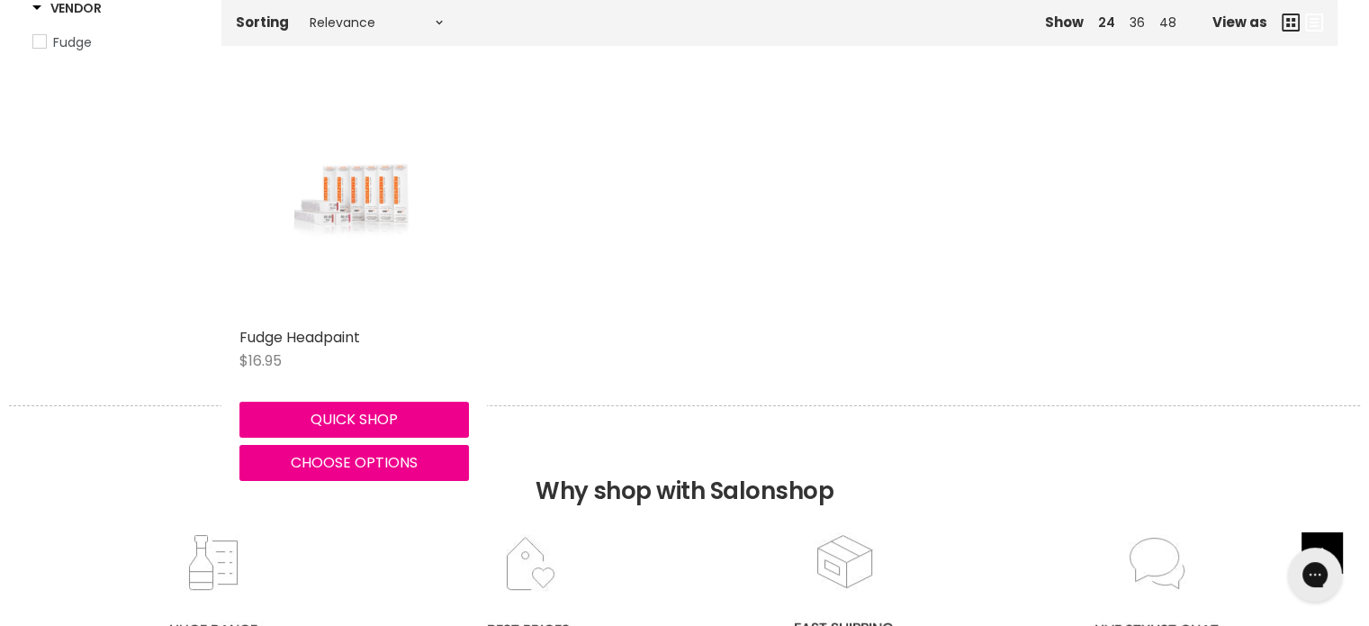
scroll to position [360, 0]
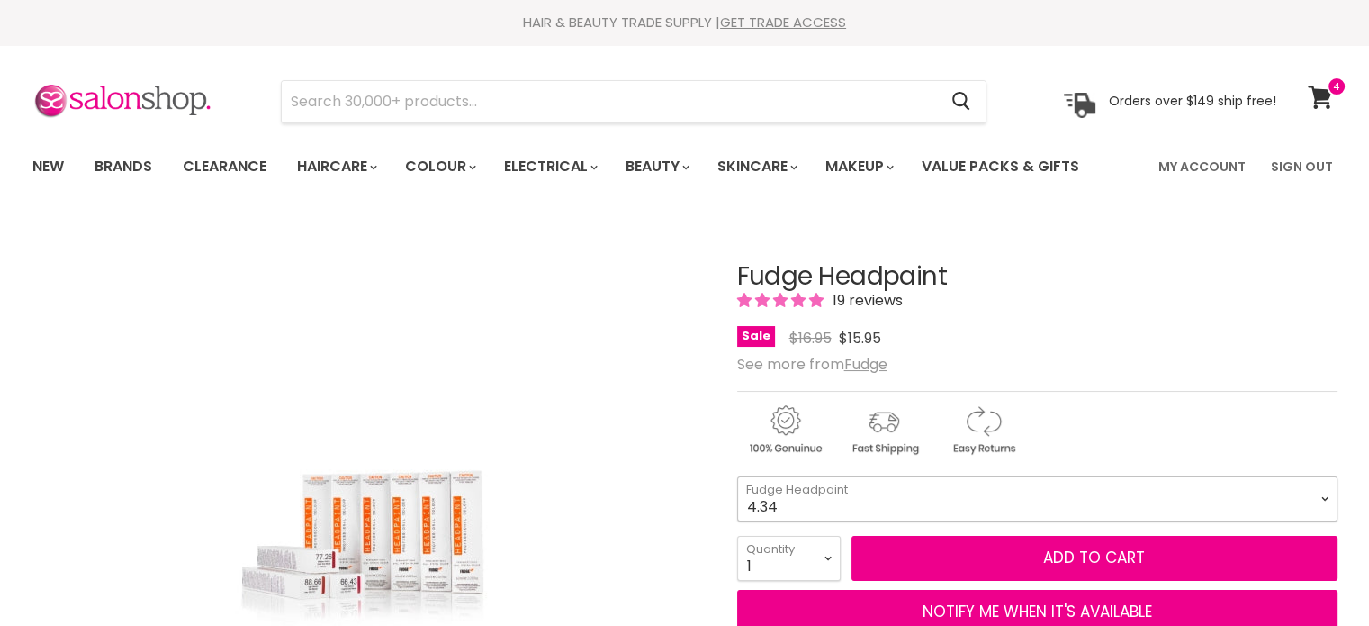
click at [1314, 500] on select "4.34 4.6 4.62 5.0 5.00 5.22 5.23 5.3 5.4 5.5 5.73 6.00 6.3 6.34 6.5" at bounding box center [1037, 498] width 600 height 45
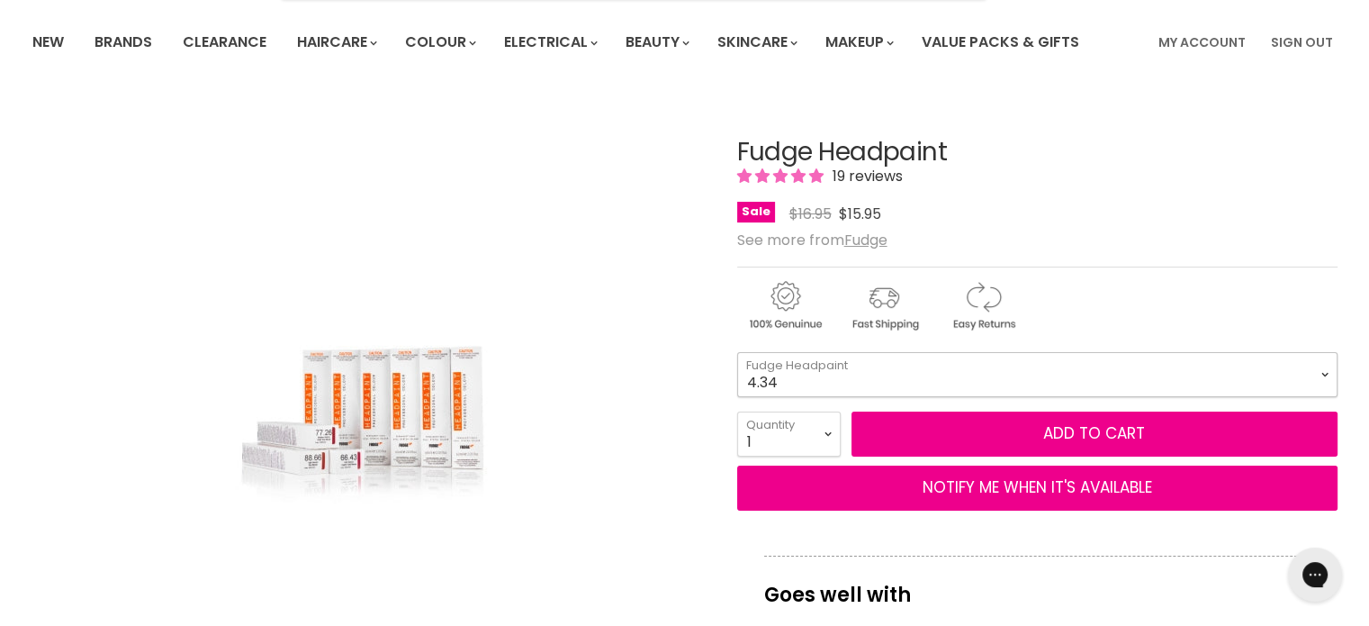
scroll to position [180, 0]
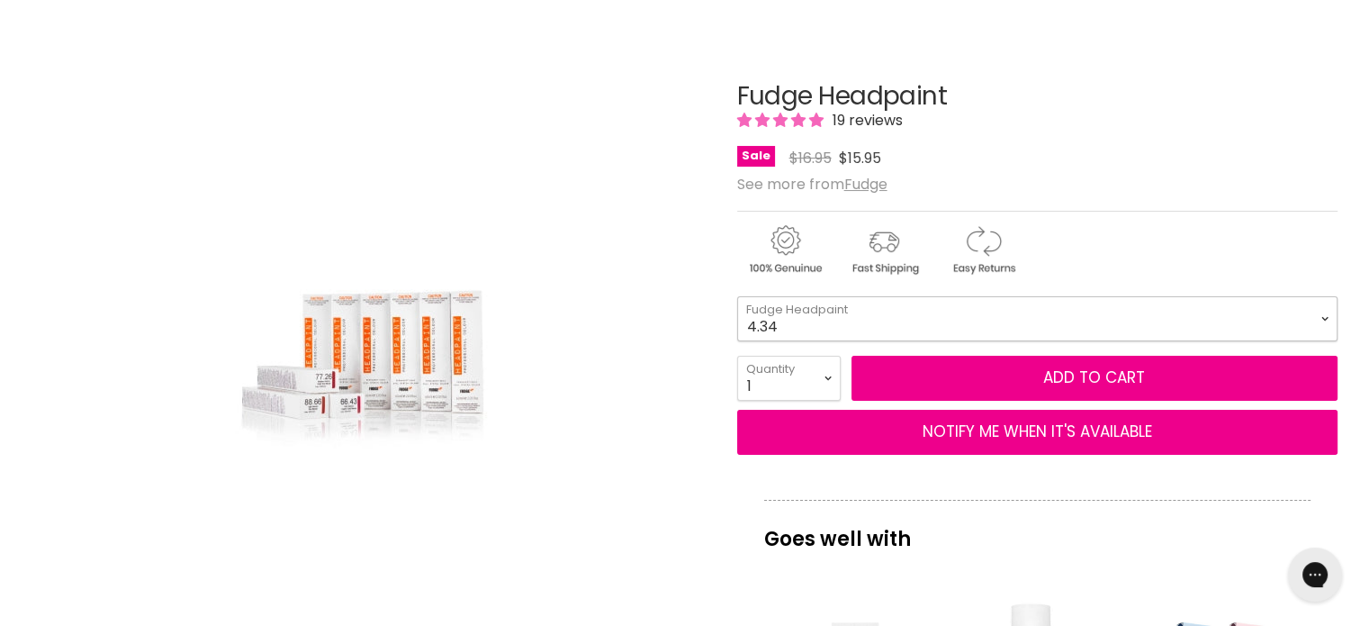
click at [1324, 311] on select "4.34 4.6 4.62 5.0 5.00 5.22 5.23 5.3 5.4 5.5 5.73 6.00 6.3 6.34 6.5" at bounding box center [1037, 318] width 600 height 45
click at [1318, 314] on select "4.34 4.6 4.62 5.0 5.00 5.22 5.23 5.3 5.4 5.5 5.73 6.00 6.3 6.34 6.5" at bounding box center [1037, 318] width 600 height 45
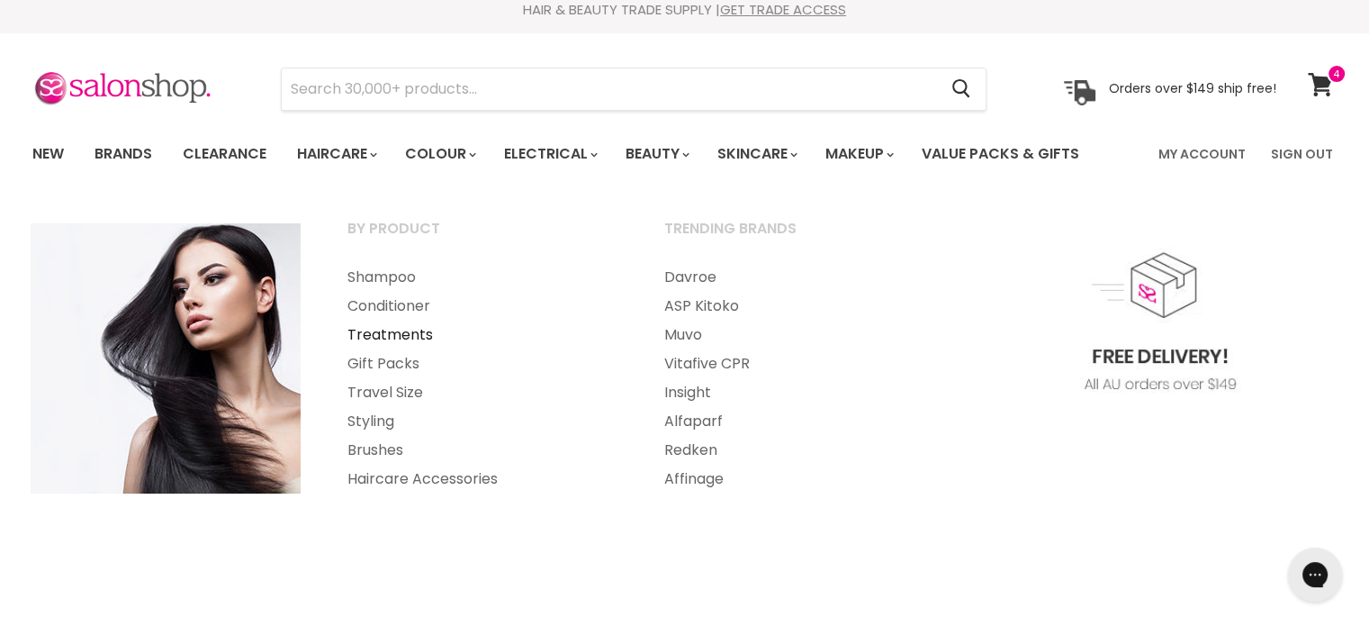
scroll to position [0, 0]
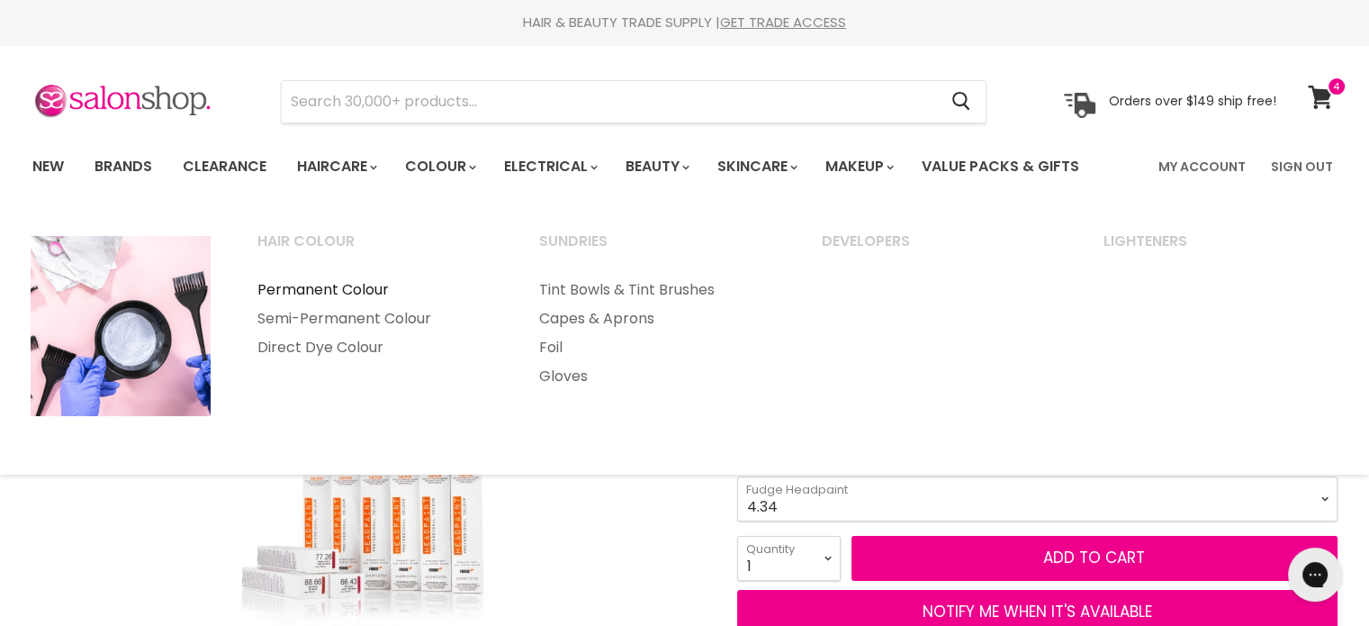
click at [345, 288] on link "Permanent Colour" at bounding box center [374, 289] width 279 height 29
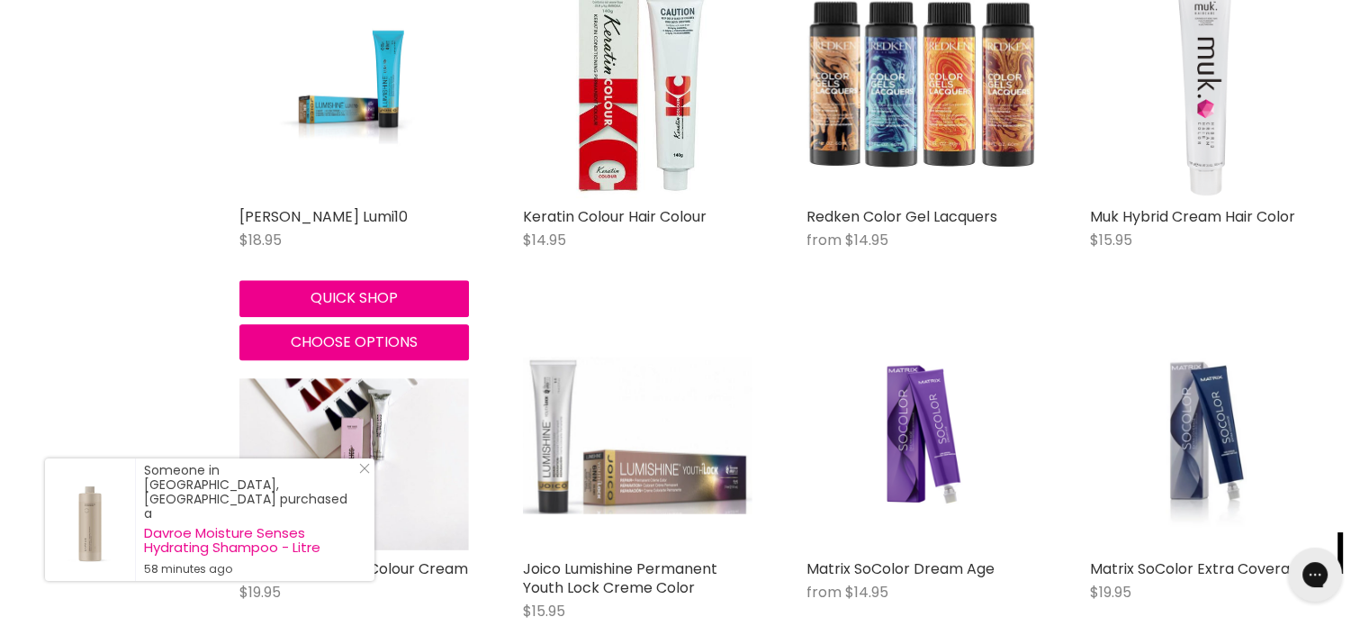
scroll to position [1620, 0]
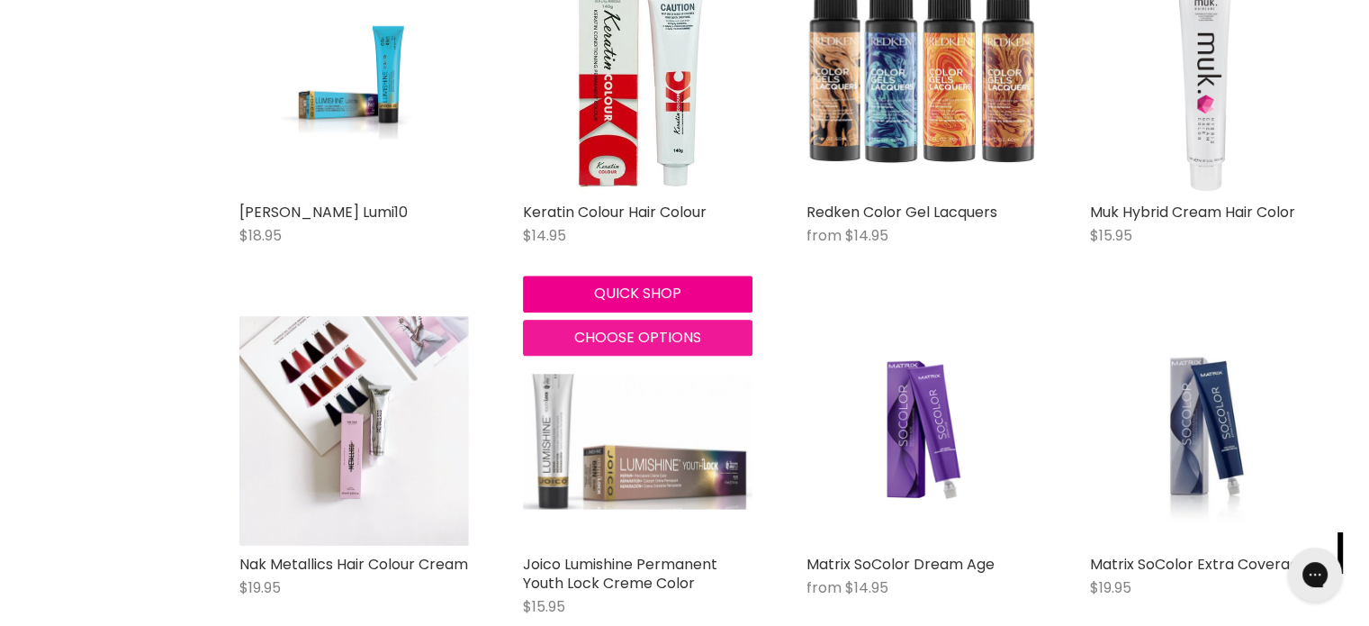
click at [634, 335] on span "Choose options" at bounding box center [637, 337] width 127 height 21
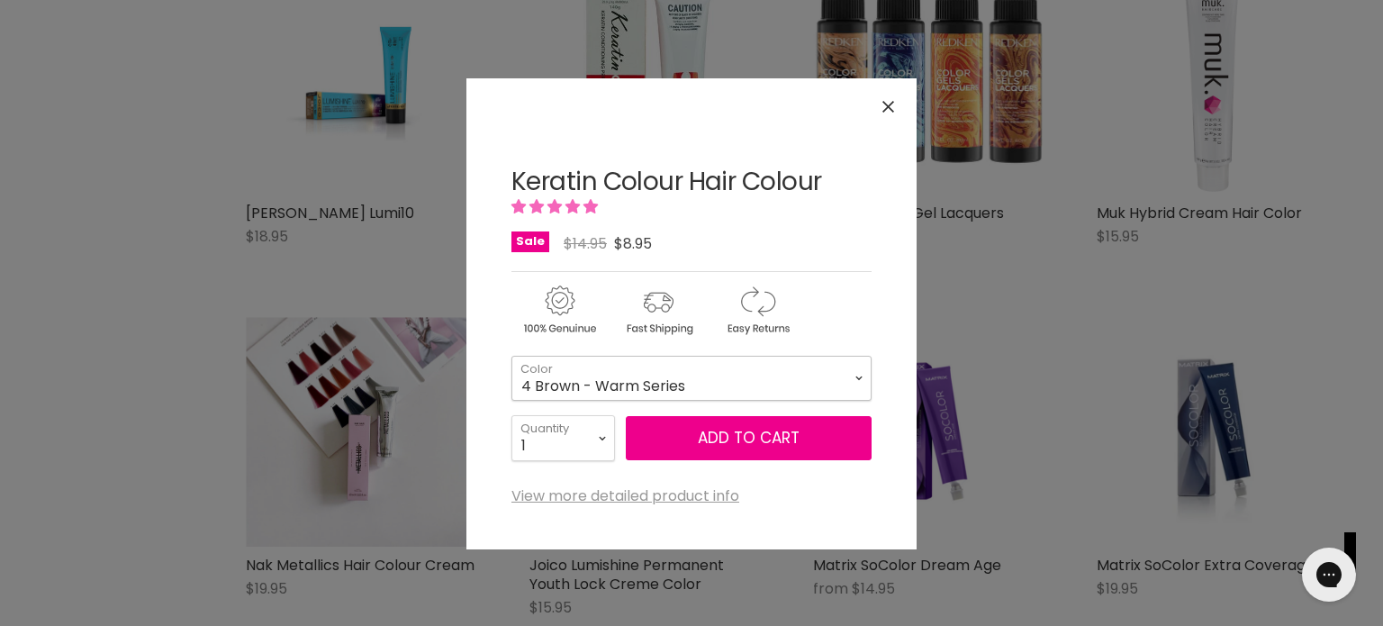
click at [860, 375] on select "1 Black - Warm Series 3 Dark Brown - Warm Series 4 Brown - Warm Series 5 Light …" at bounding box center [691, 378] width 360 height 45
click at [511, 356] on select "1 Black - Warm Series 3 Dark Brown - Warm Series 4 Brown - Warm Series 5 Light …" at bounding box center [691, 378] width 360 height 45
select select "9.1 Very Light Ash Blonde - Ash Series"
click at [861, 374] on select "1 Black - Warm Series 3 Dark Brown - Warm Series 4 Brown - Warm Series 5 Light …" at bounding box center [691, 378] width 360 height 45
click at [889, 104] on icon "Close" at bounding box center [888, 107] width 12 height 12
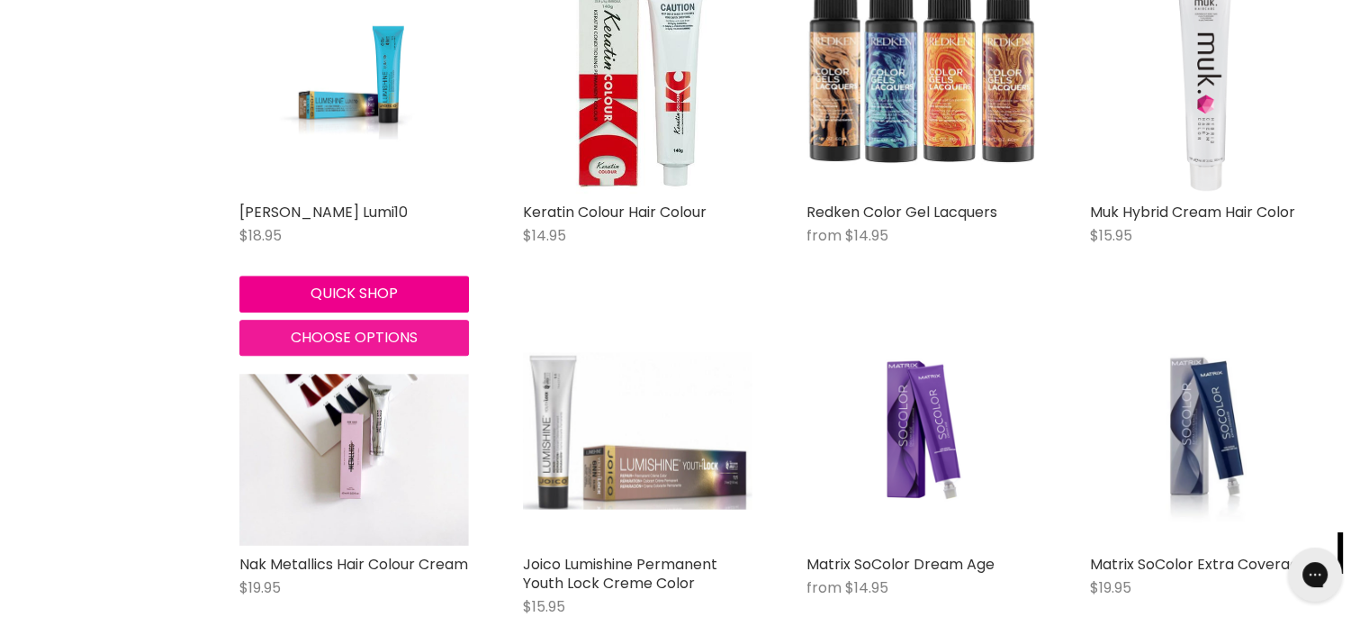
click at [318, 336] on span "Choose options" at bounding box center [354, 337] width 127 height 21
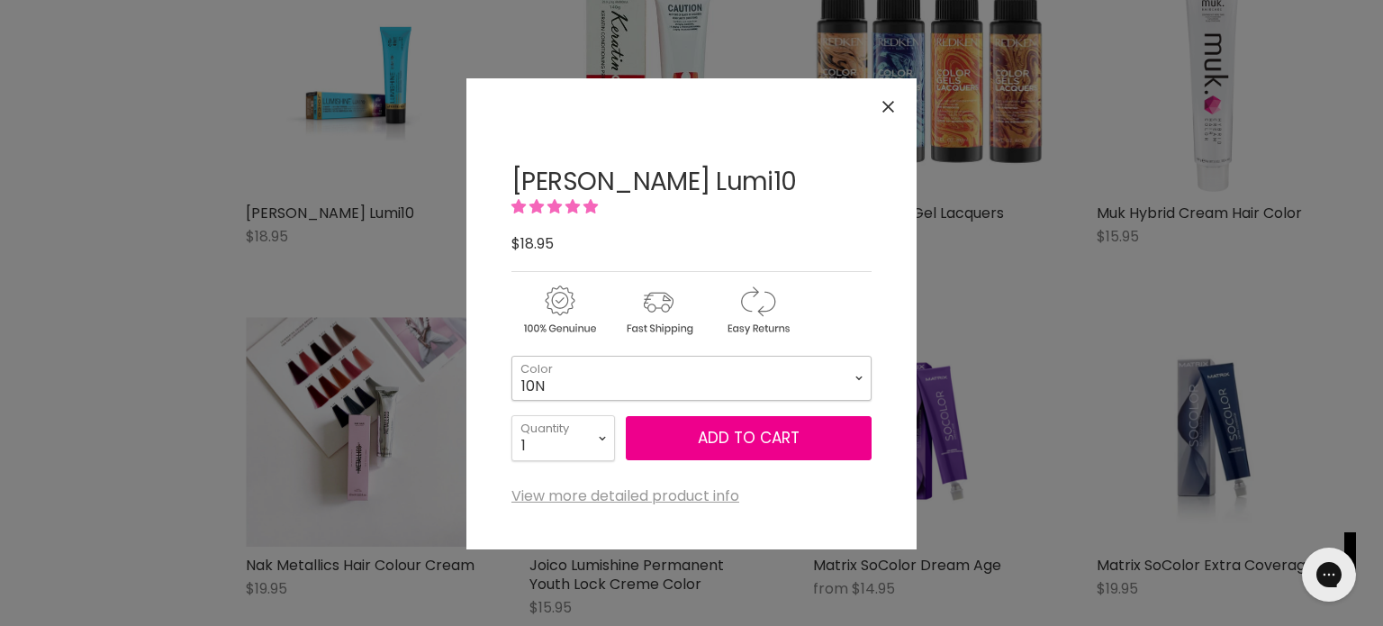
click at [859, 374] on select "10N 8N 7N 6N 5N 4N 3N 1N 8NWB 7NWB 6NWB 5NWB 8NA 7NA 6NA" at bounding box center [691, 378] width 360 height 45
click at [137, 275] on div "Click or scroll to zoom Tap or pinch to zoom" at bounding box center [691, 313] width 1383 height 626
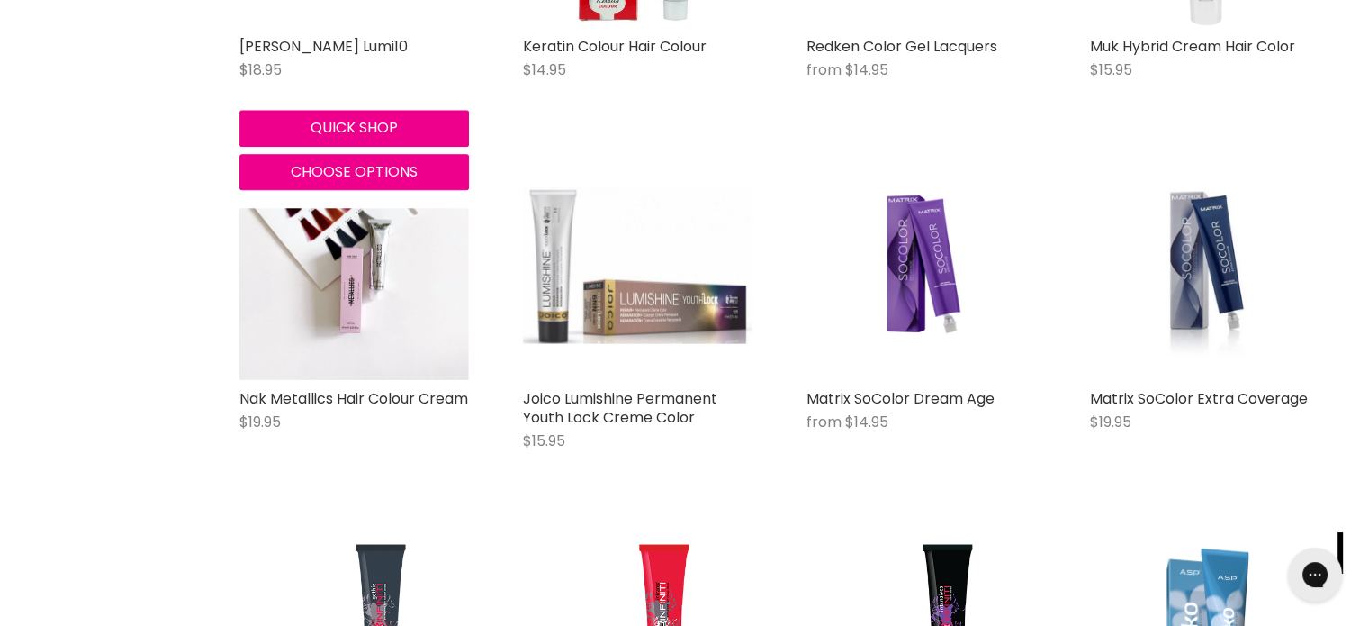
scroll to position [1800, 0]
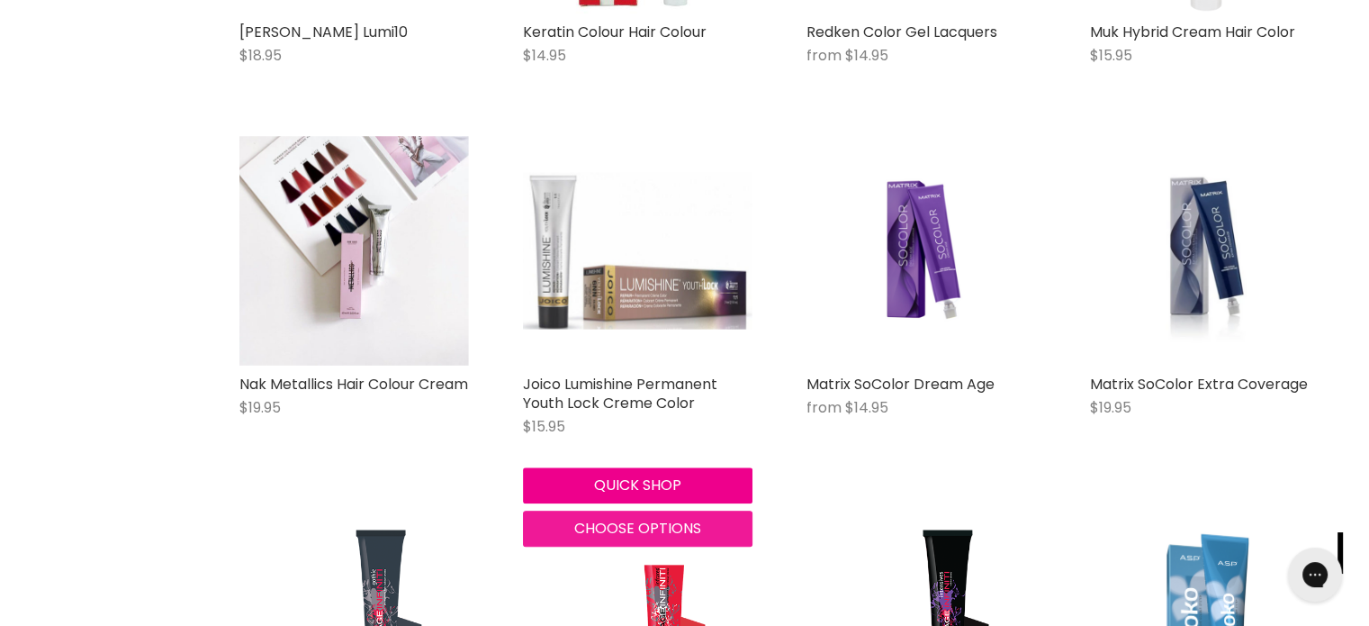
click at [616, 528] on span "Choose options" at bounding box center [637, 528] width 127 height 21
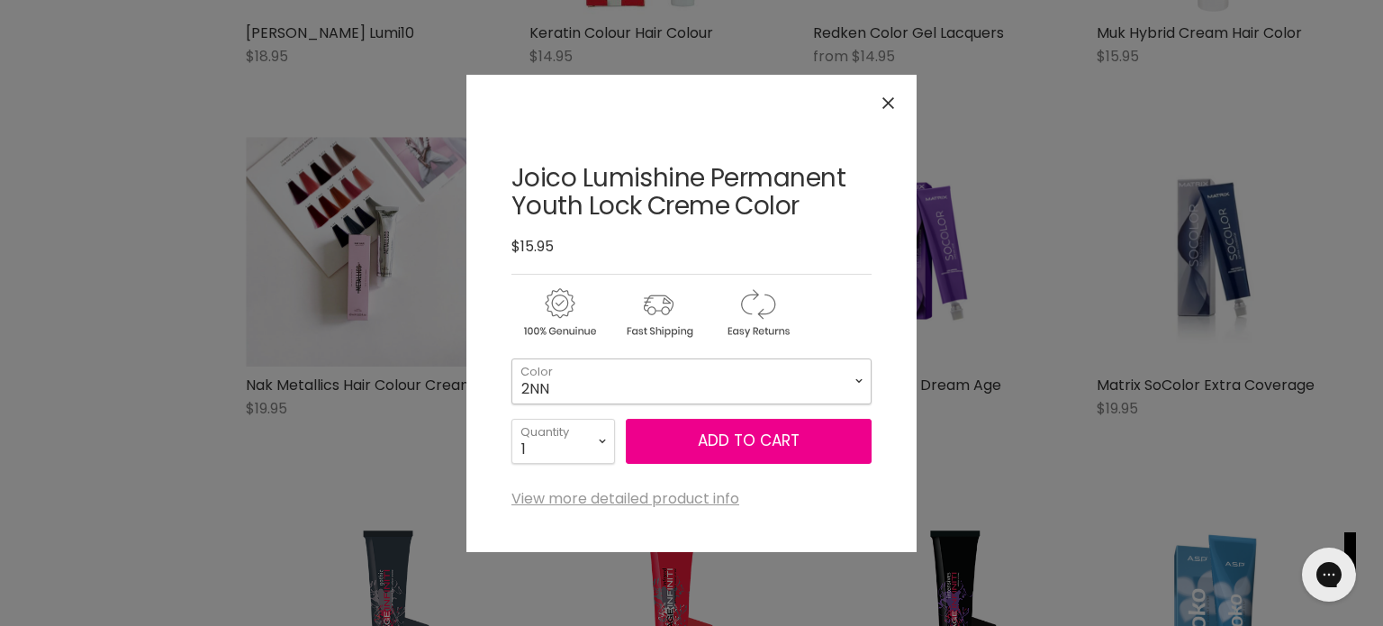
click at [862, 374] on select "2NN 3NNA 4NN 4NNG 5NN 5NNG 5NNA 6NN 6NNG 6NNA 7NN 7NNG 7NNA 8NN 8NNG" at bounding box center [691, 380] width 360 height 45
click at [1032, 179] on div "Click or scroll to zoom Tap or pinch to zoom" at bounding box center [691, 313] width 1383 height 626
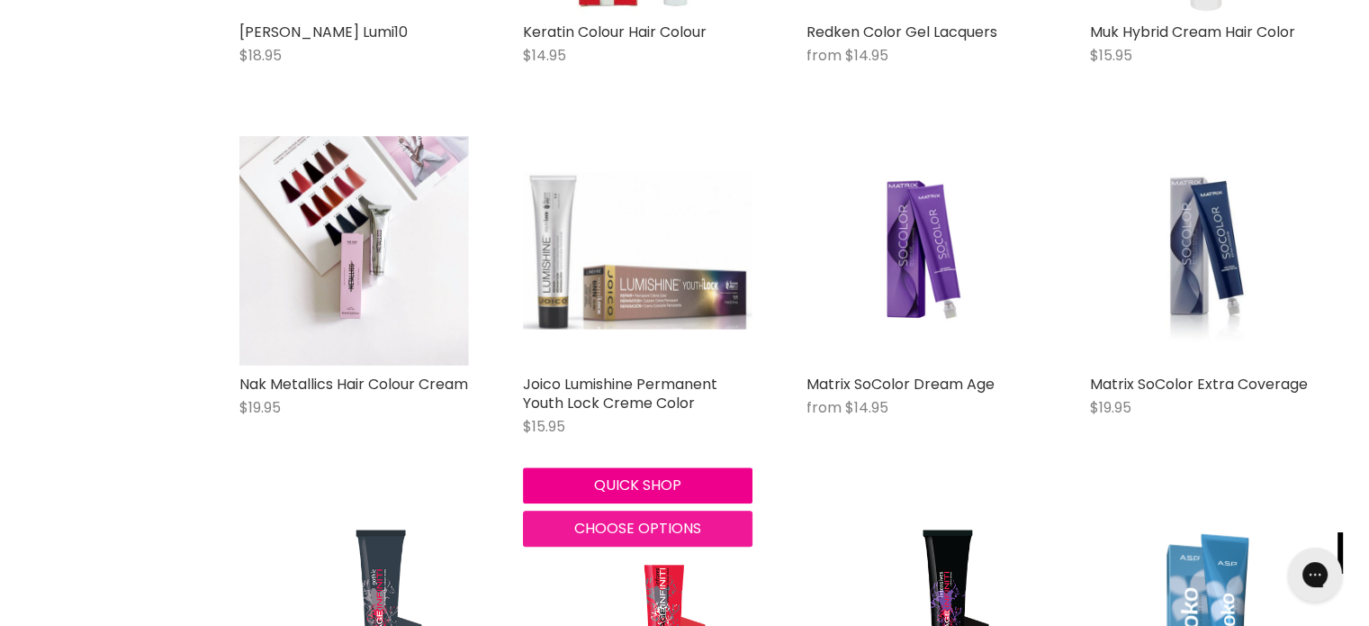
click at [636, 527] on span "Choose options" at bounding box center [637, 528] width 127 height 21
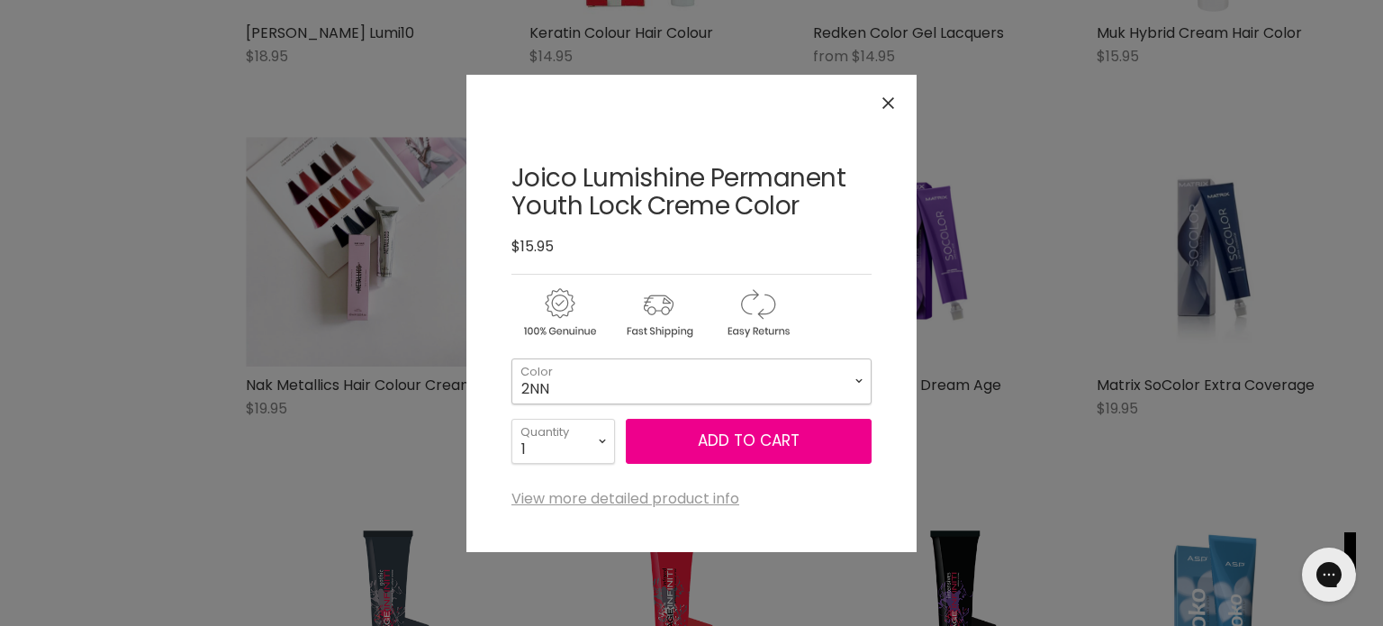
click at [860, 378] on select "2NN 3NNA 4NN 4NNG 5NN 5NNG 5NNA 6NN 6NNG 6NNA 7NN 7NNG 7NNA 8NN 8NNG" at bounding box center [691, 380] width 360 height 45
click at [1005, 207] on div "Click or scroll to zoom Tap or pinch to zoom" at bounding box center [691, 313] width 1383 height 626
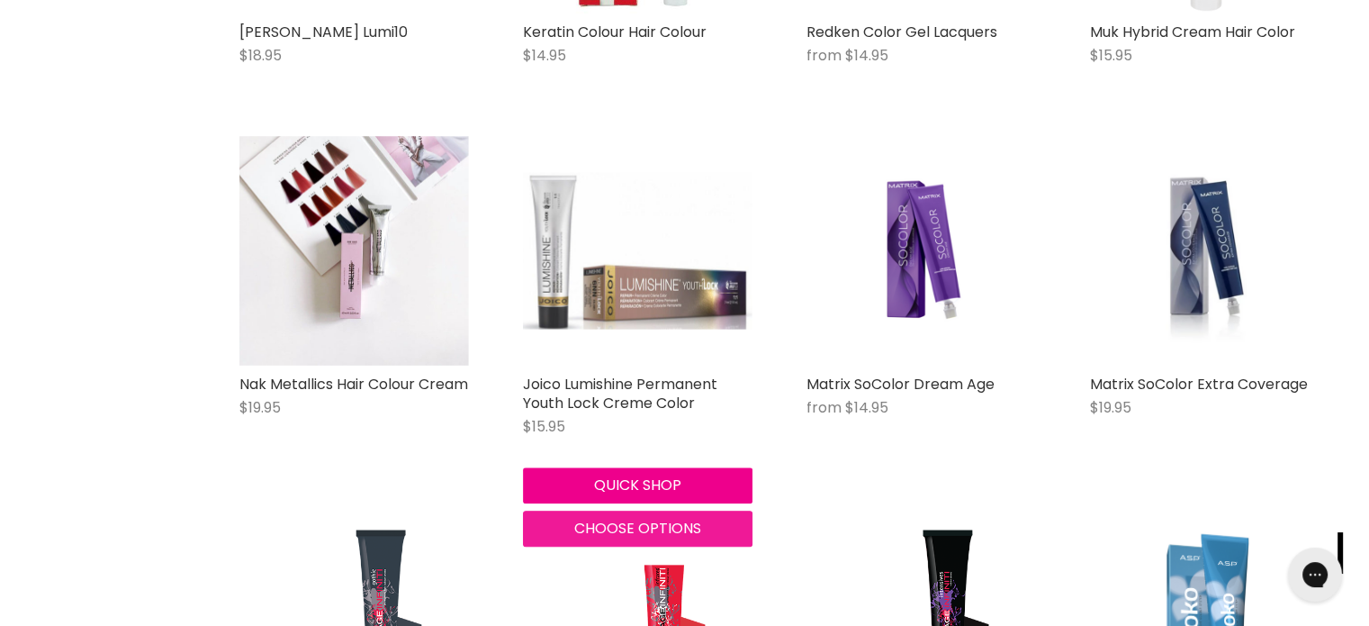
click at [641, 531] on span "Choose options" at bounding box center [637, 528] width 127 height 21
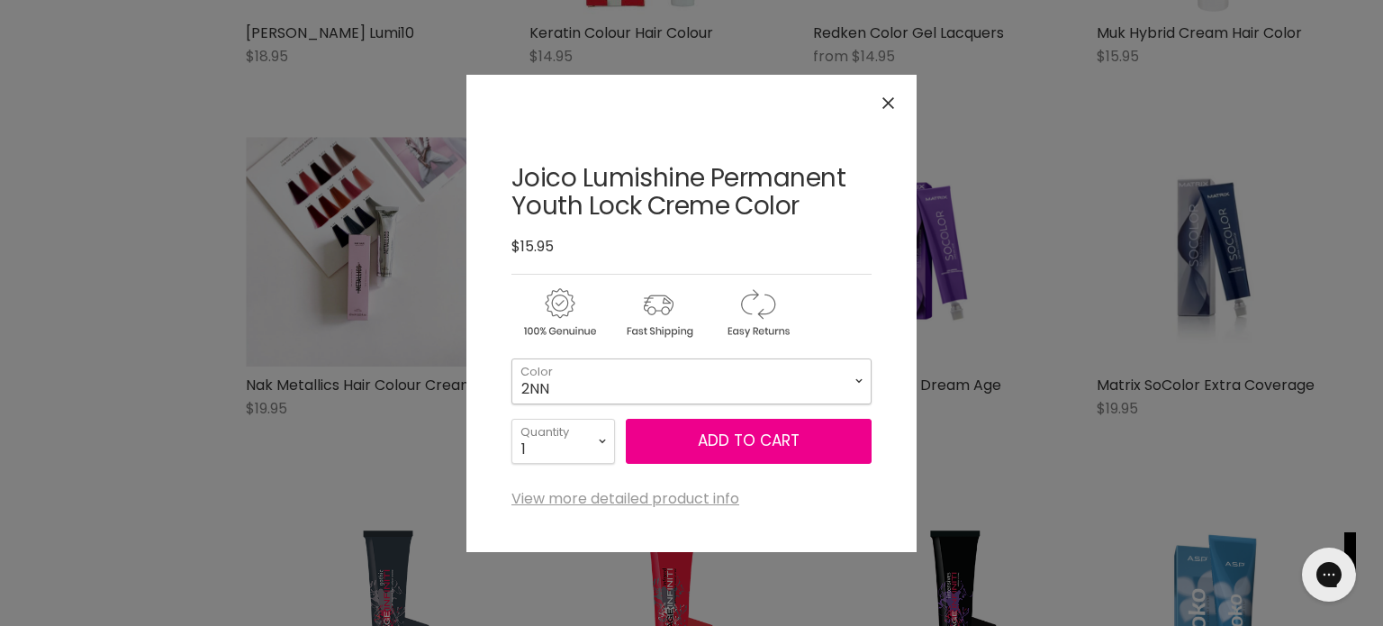
click at [858, 377] on select "2NN 3NNA 4NN 4NNG 5NN 5NNG 5NNA 6NN 6NNG 6NNA 7NN 7NNG 7NNA 8NN 8NNG" at bounding box center [691, 380] width 360 height 45
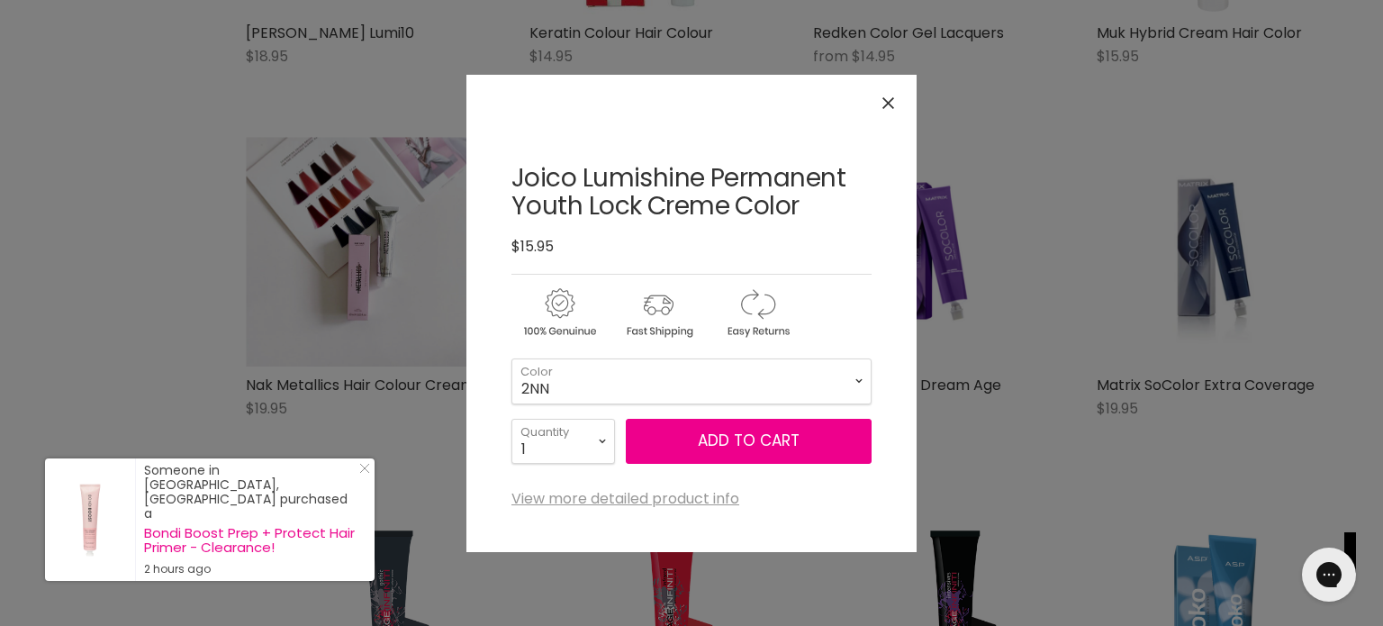
click at [1056, 418] on div "Click or scroll to zoom Tap or pinch to zoom" at bounding box center [691, 313] width 1383 height 626
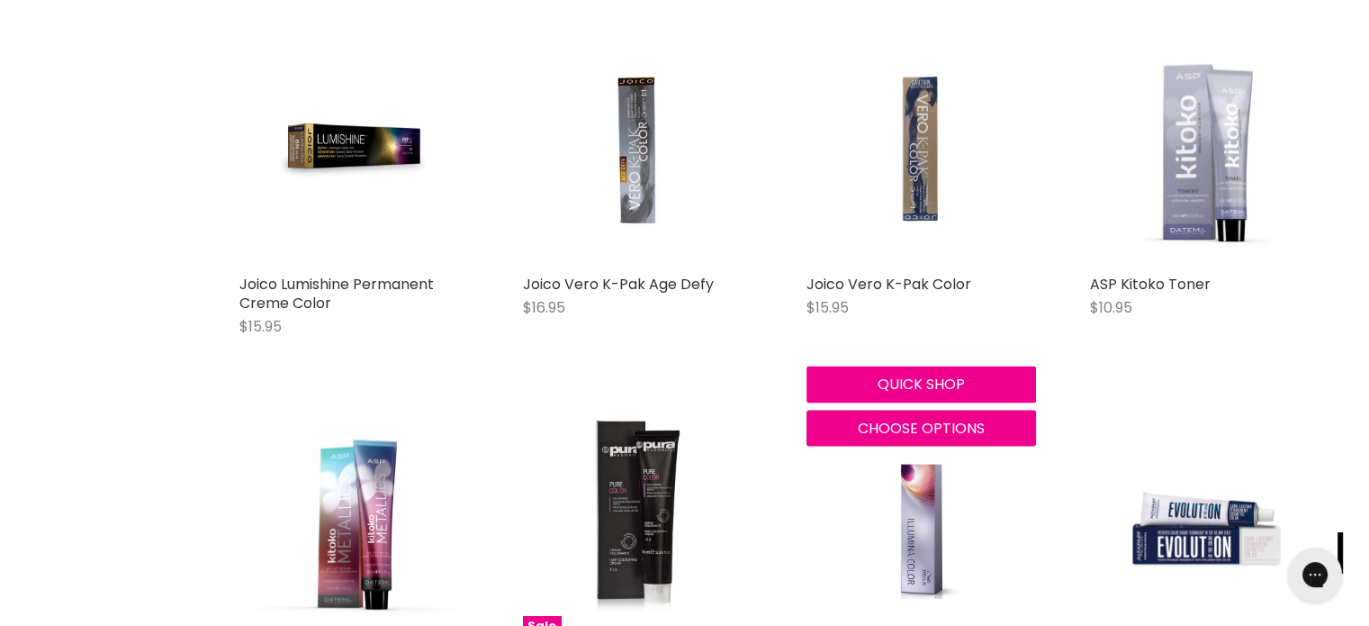
scroll to position [3781, 0]
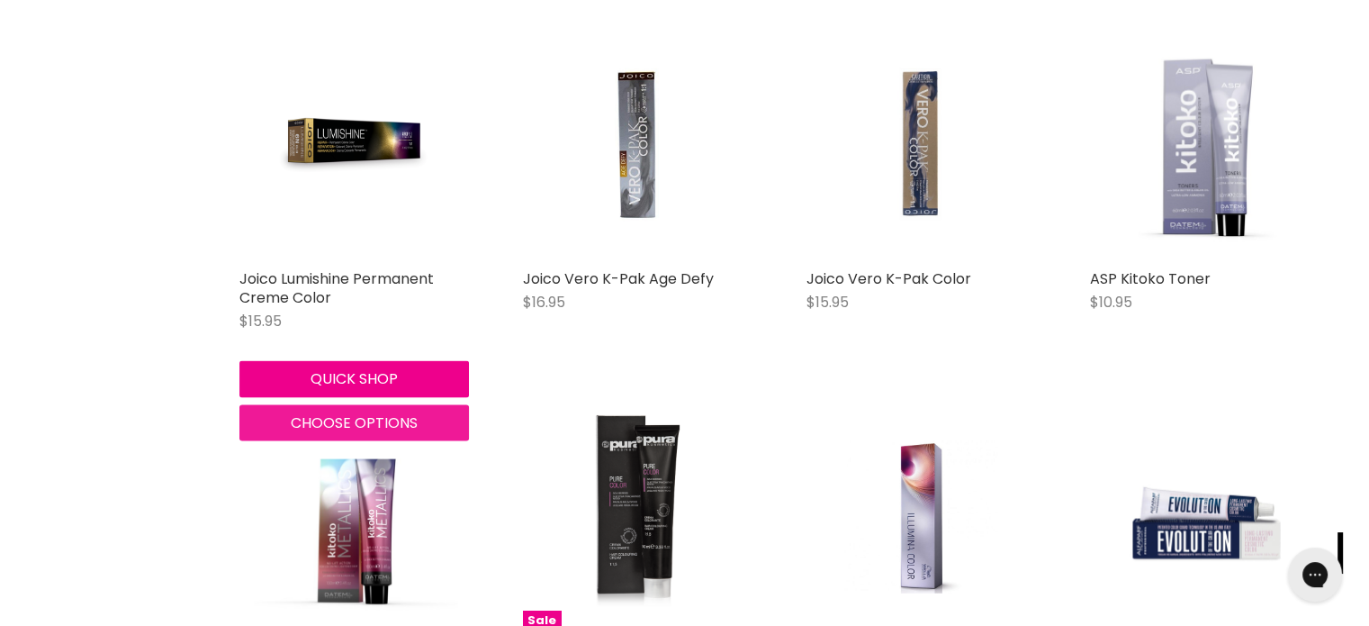
click at [323, 424] on span "Choose options" at bounding box center [354, 422] width 127 height 21
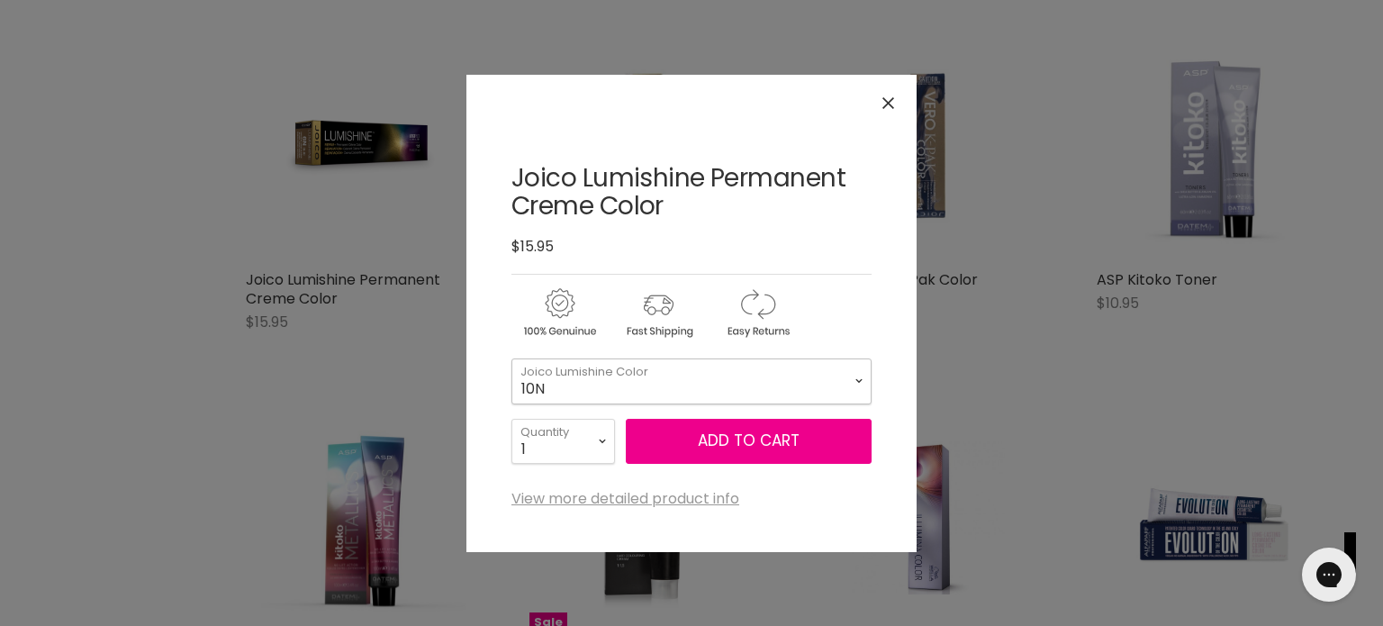
click at [859, 383] on select "10N 9N 8N 7N 6N 5N 4N 3N 1N 9NA 8NA 7NA 6NA 5NA 4NA" at bounding box center [691, 380] width 360 height 45
click at [511, 358] on select "10N 9N 8N 7N 6N 5N 4N 3N 1N 9NA 8NA 7NA 6NA 5NA 4NA" at bounding box center [691, 380] width 360 height 45
select select "9NWB"
click at [708, 438] on button "Add to cart" at bounding box center [749, 441] width 246 height 45
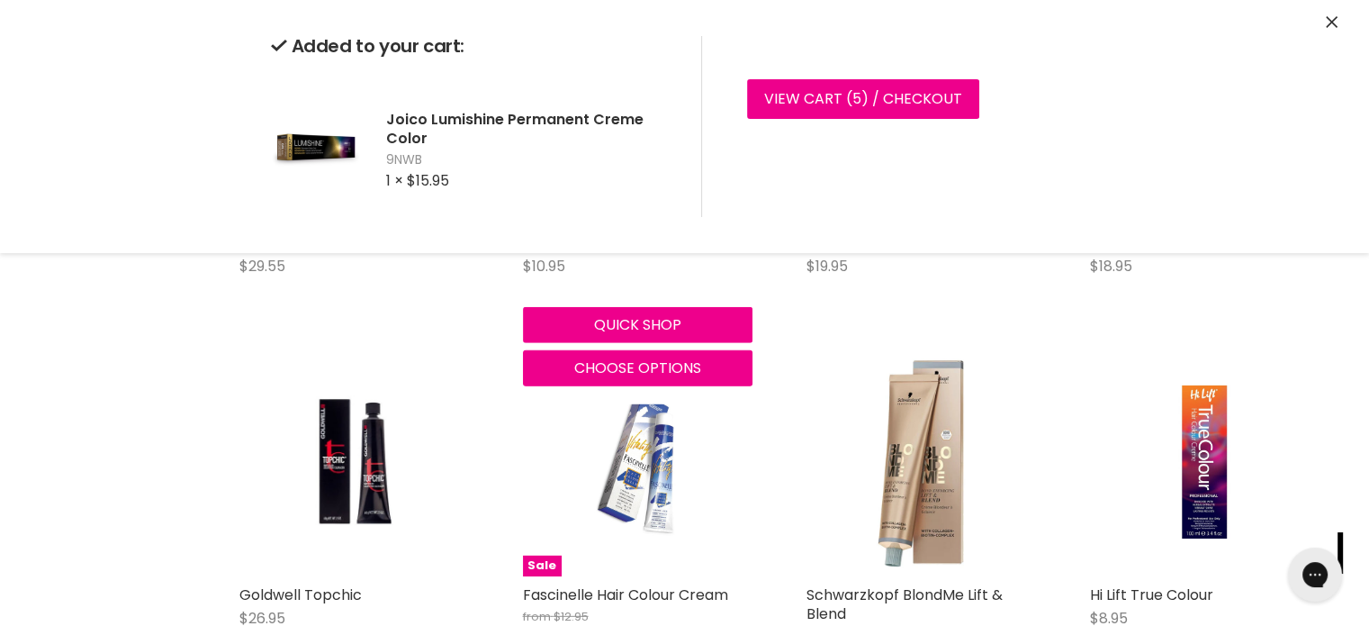
scroll to position [4951, 0]
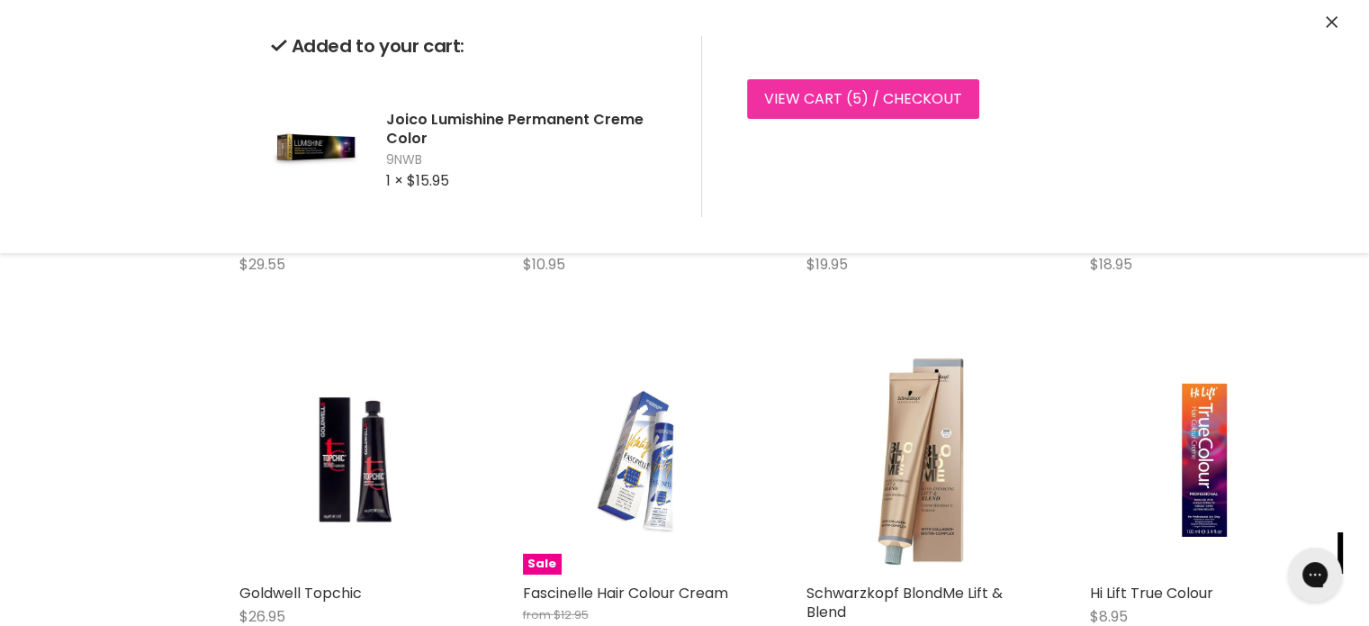
click at [854, 98] on span "5" at bounding box center [857, 98] width 9 height 21
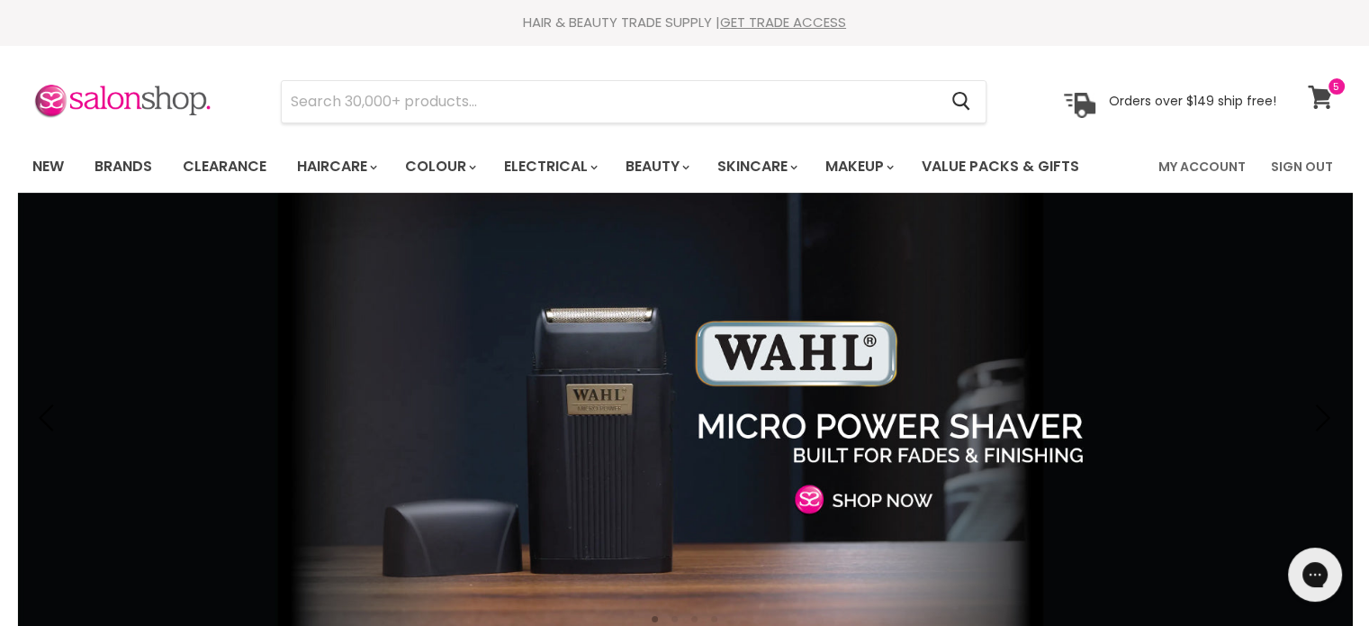
click at [1323, 95] on icon at bounding box center [1320, 97] width 24 height 23
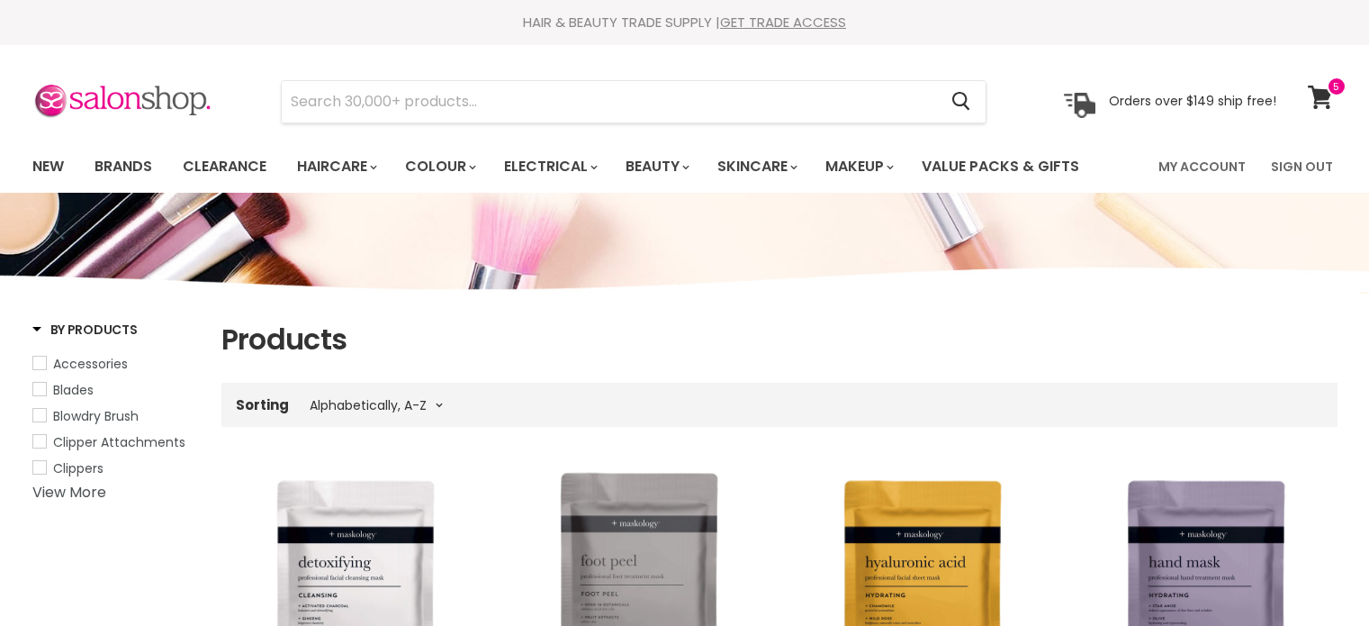
select select "title-ascending"
click at [1328, 96] on icon at bounding box center [1320, 97] width 24 height 23
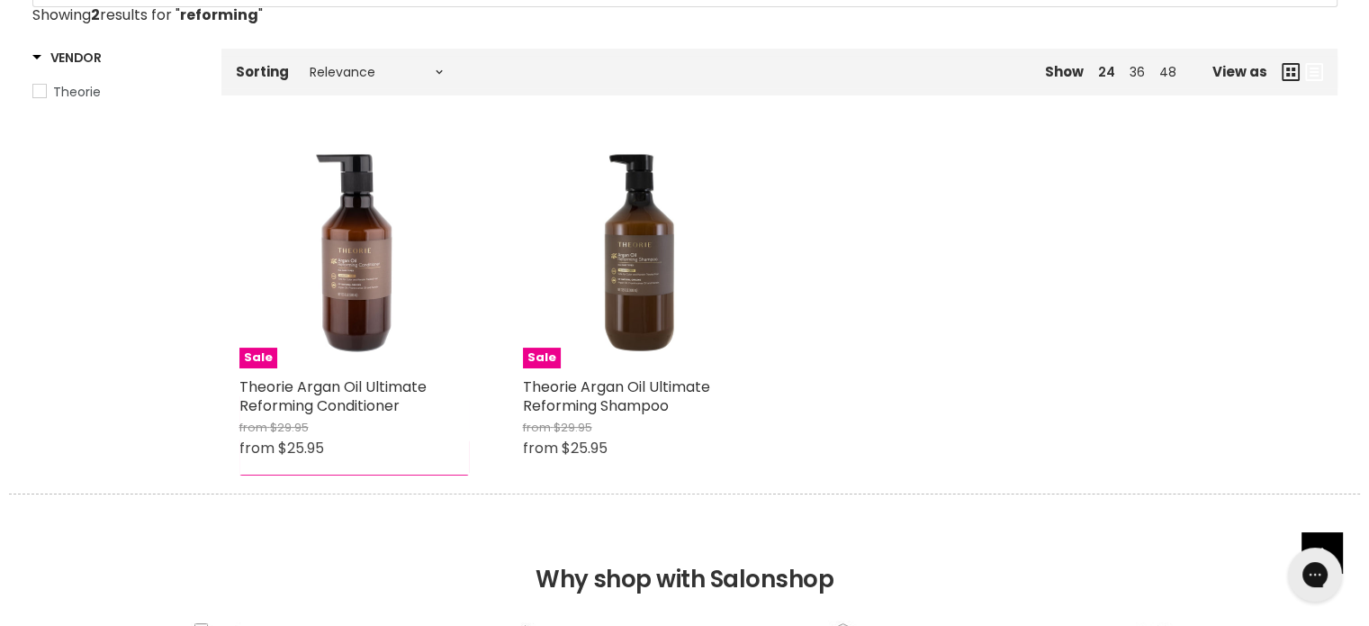
click at [350, 493] on div "Sale Theorie Argan Oil Ultimate Reforming Conditioner from $29.95 from $25.95 T…" at bounding box center [354, 307] width 266 height 373
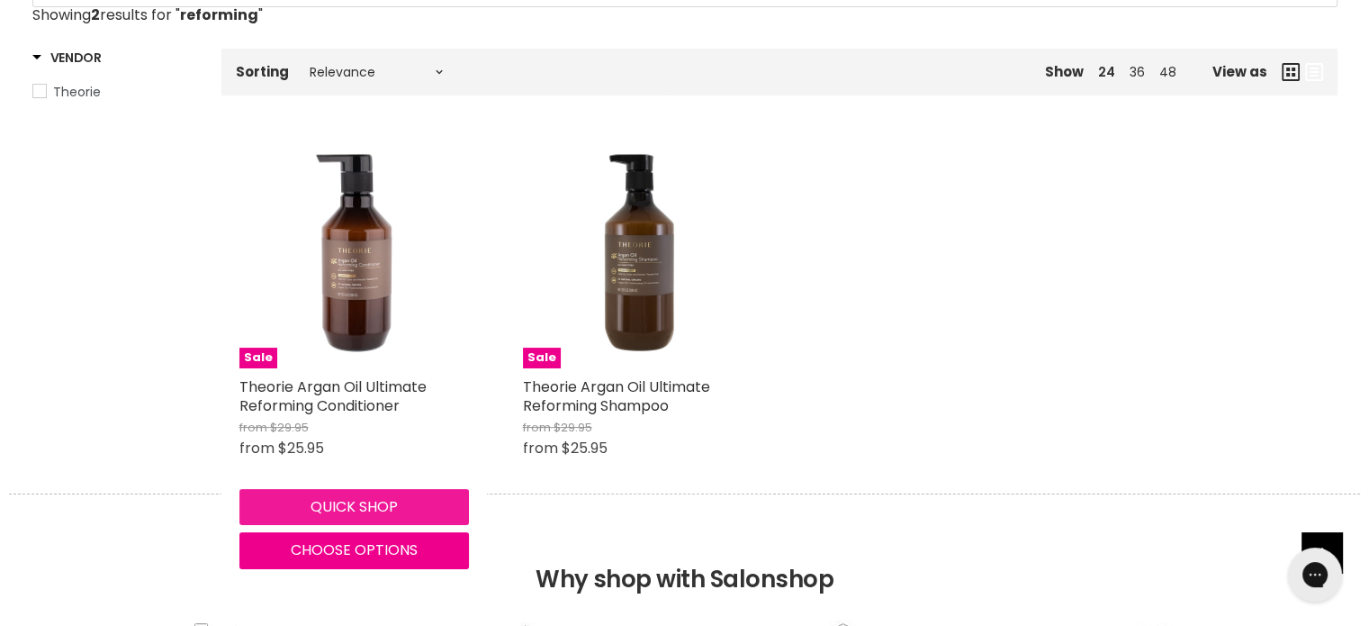
click at [367, 506] on button "Quick shop" at bounding box center [354, 507] width 230 height 36
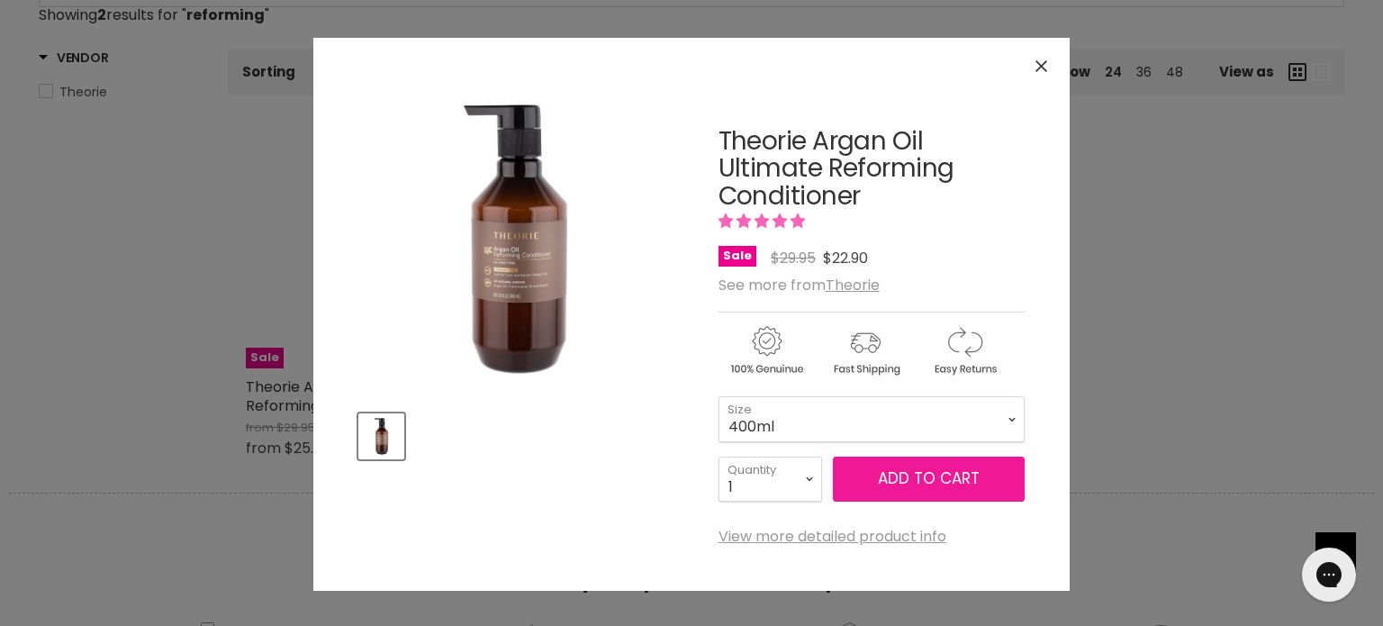
click at [919, 474] on span "Add to cart" at bounding box center [929, 478] width 102 height 22
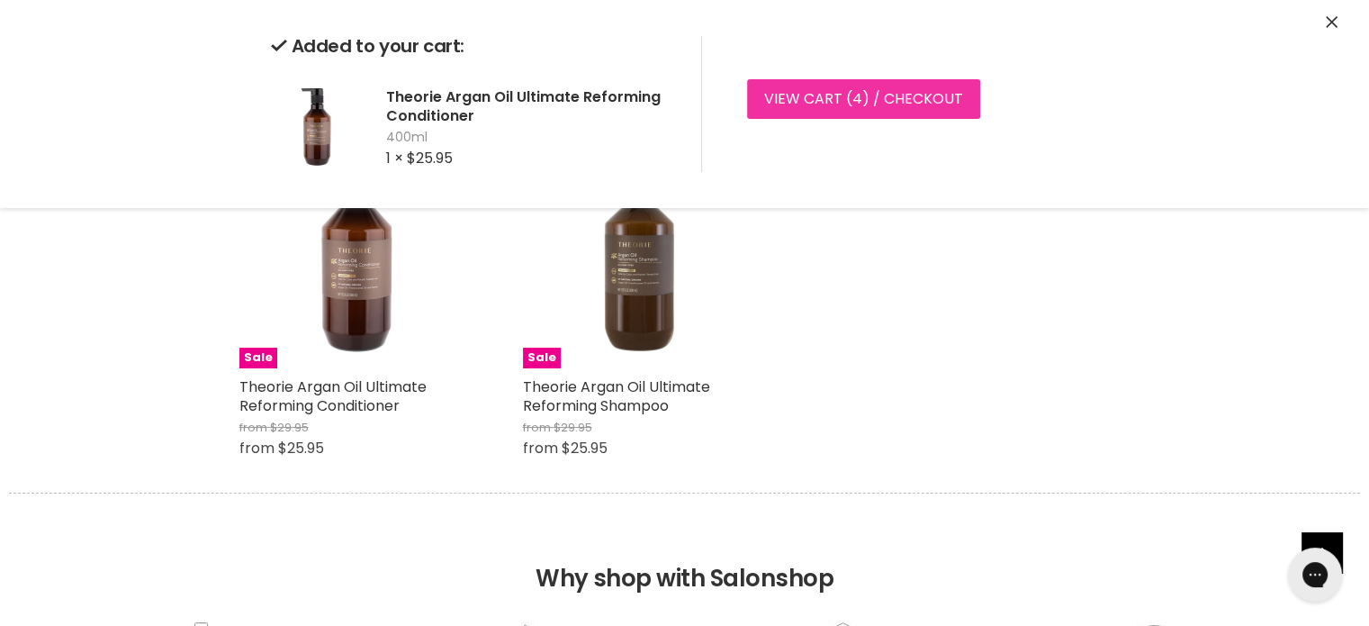
click at [846, 96] on link "View cart ( 4 ) / Checkout" at bounding box center [863, 99] width 233 height 40
